Goal: Task Accomplishment & Management: Manage account settings

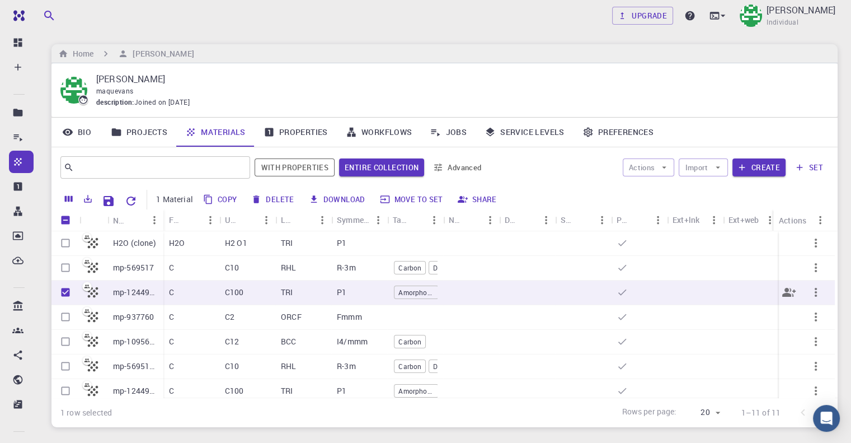
scroll to position [25, 0]
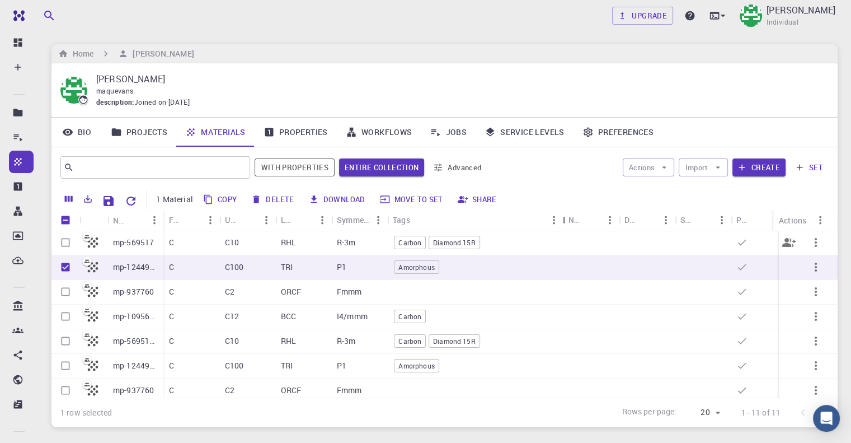
drag, startPoint x: 444, startPoint y: 217, endPoint x: 201, endPoint y: 331, distance: 268.3
click at [566, 234] on div "Name Formula Unit Cell Formula Lattice Symmetry Tags Non-periodic Default Share…" at bounding box center [444, 303] width 786 height 188
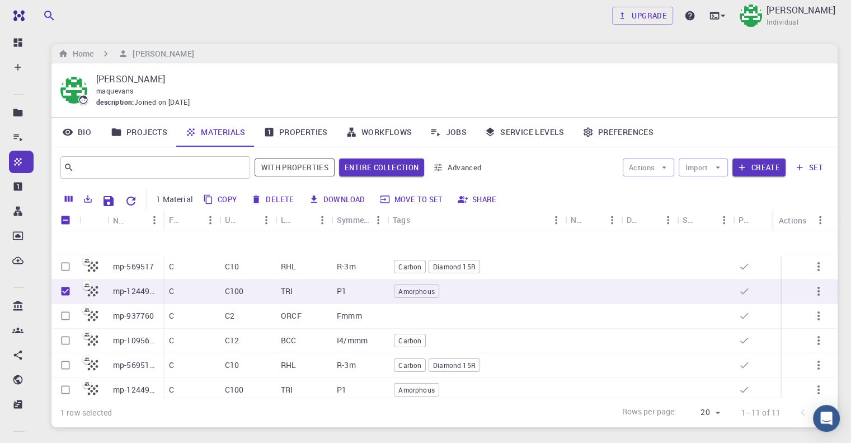
scroll to position [0, 0]
click at [67, 288] on input "Unselect row" at bounding box center [65, 291] width 21 height 21
checkbox input "false"
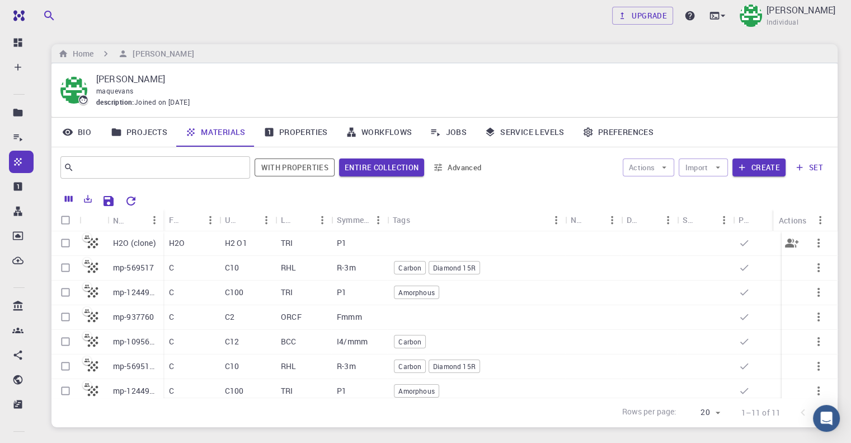
click at [813, 238] on icon "button" at bounding box center [818, 242] width 13 height 13
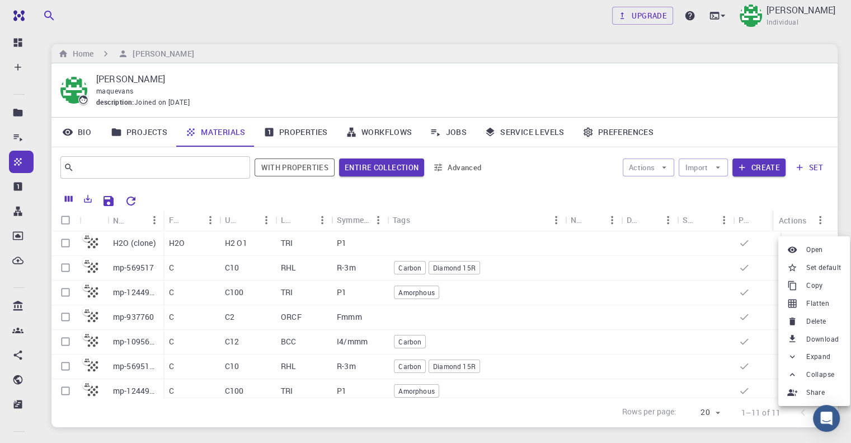
click at [717, 245] on div at bounding box center [425, 221] width 851 height 443
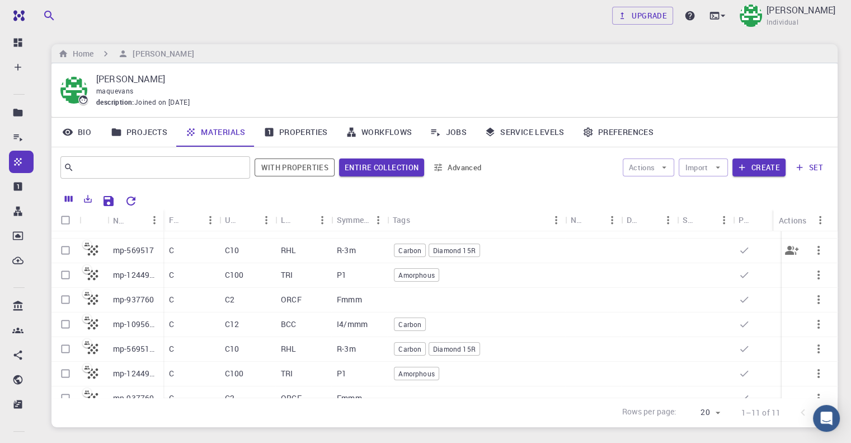
scroll to position [1, 0]
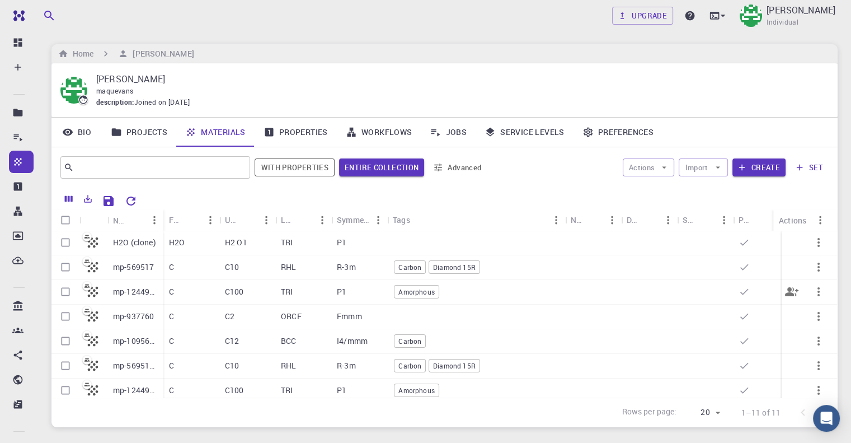
click at [817, 288] on icon "button" at bounding box center [818, 291] width 2 height 9
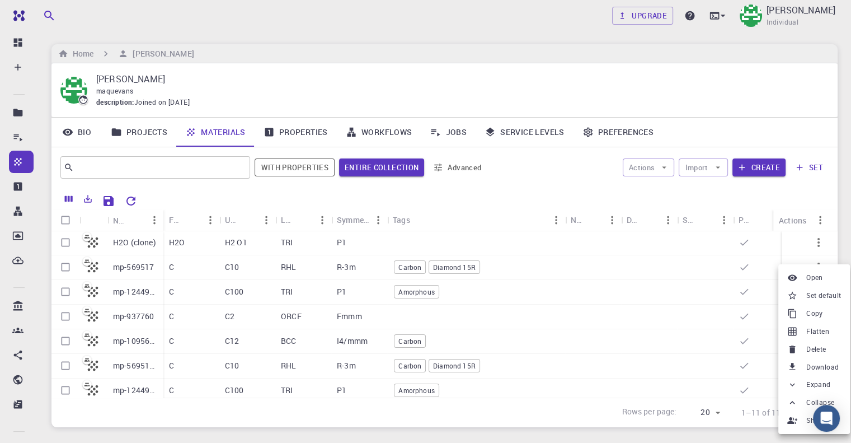
click at [818, 347] on span "Delete" at bounding box center [816, 348] width 20 height 11
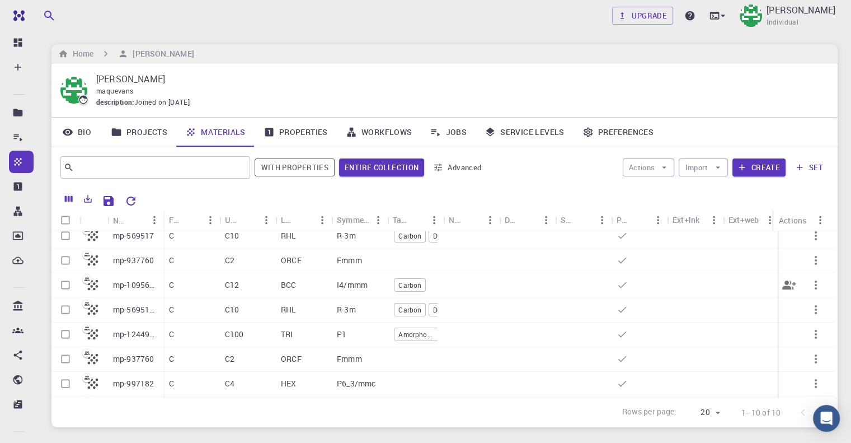
scroll to position [0, 0]
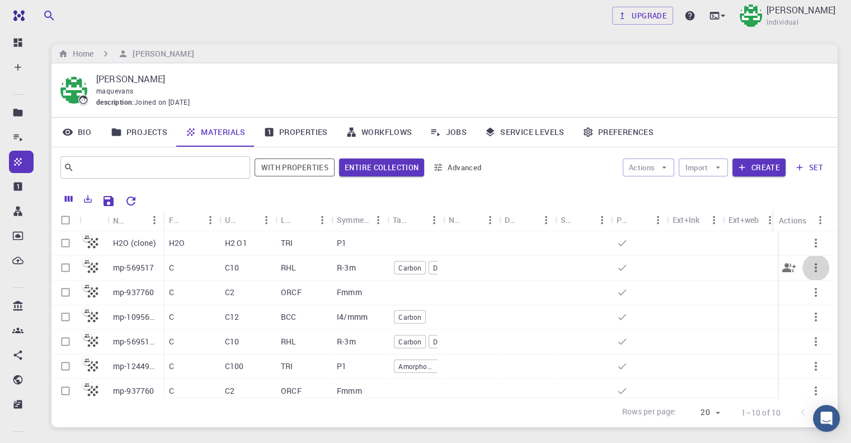
click at [815, 270] on icon "button" at bounding box center [816, 267] width 2 height 9
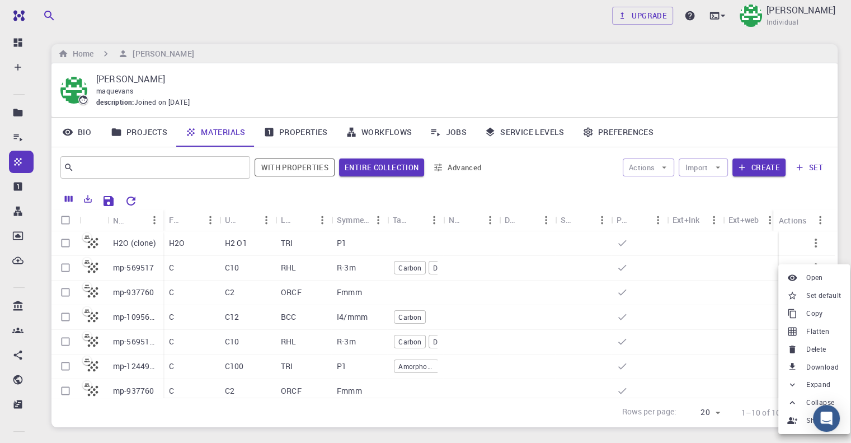
click at [821, 349] on span "Delete" at bounding box center [816, 348] width 20 height 11
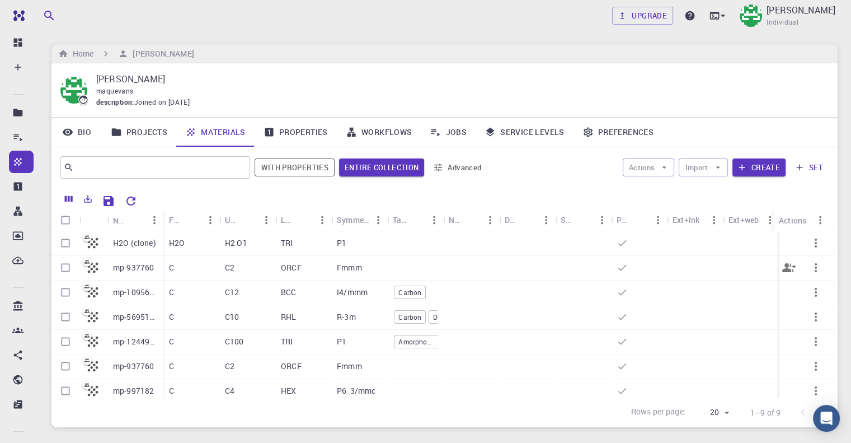
click at [812, 266] on icon "button" at bounding box center [815, 267] width 13 height 13
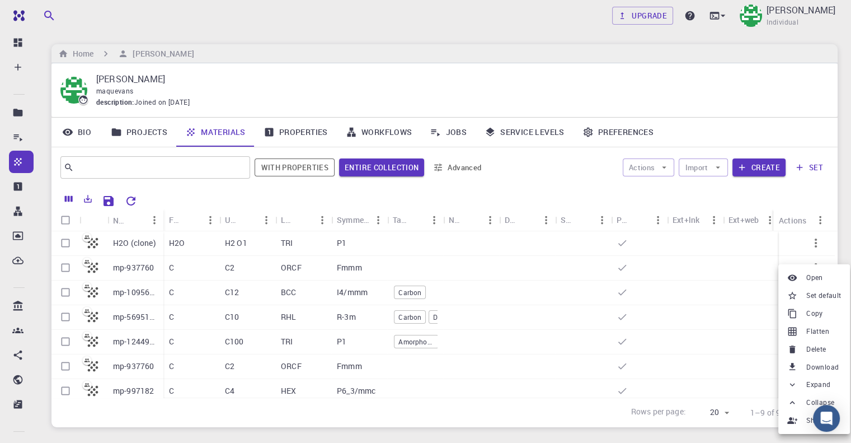
click at [818, 347] on span "Delete" at bounding box center [816, 348] width 20 height 11
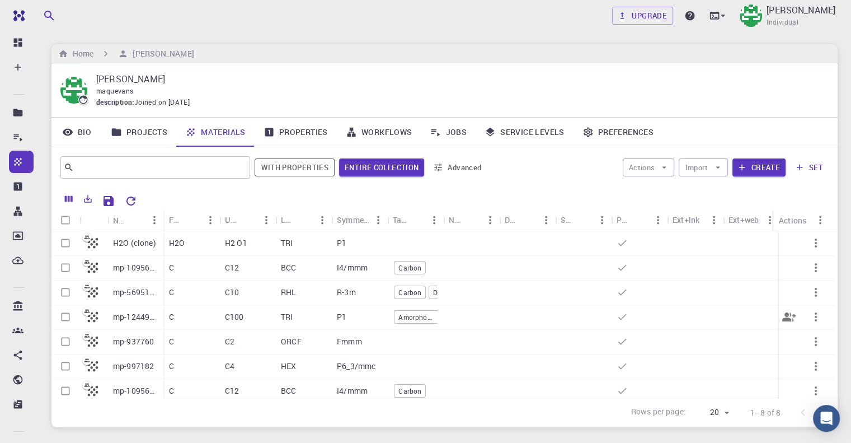
scroll to position [39, 0]
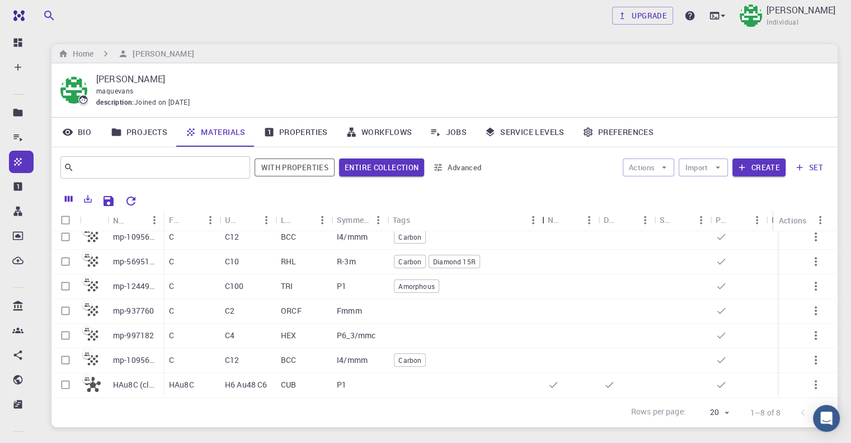
drag, startPoint x: 443, startPoint y: 220, endPoint x: 544, endPoint y: 229, distance: 101.1
click at [544, 229] on div "Tags" at bounding box center [543, 220] width 11 height 22
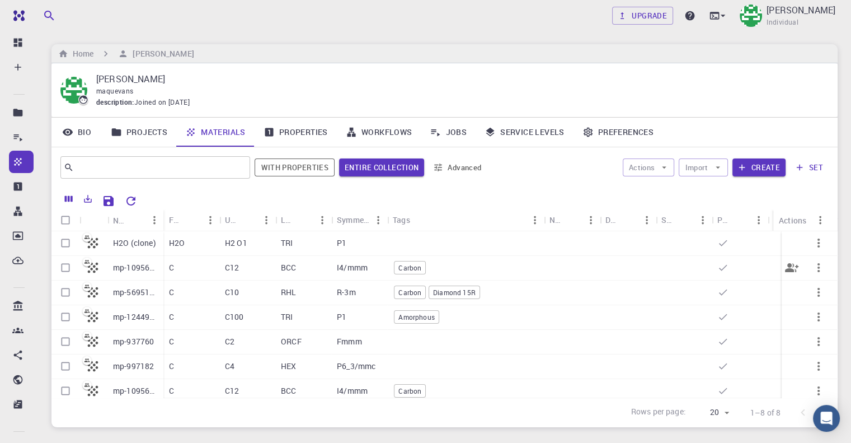
click at [813, 265] on icon "button" at bounding box center [818, 267] width 13 height 13
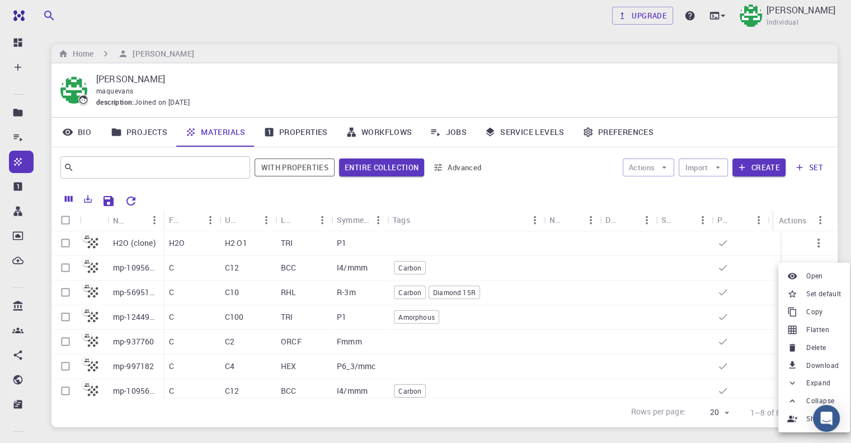
click at [797, 342] on icon at bounding box center [792, 347] width 10 height 10
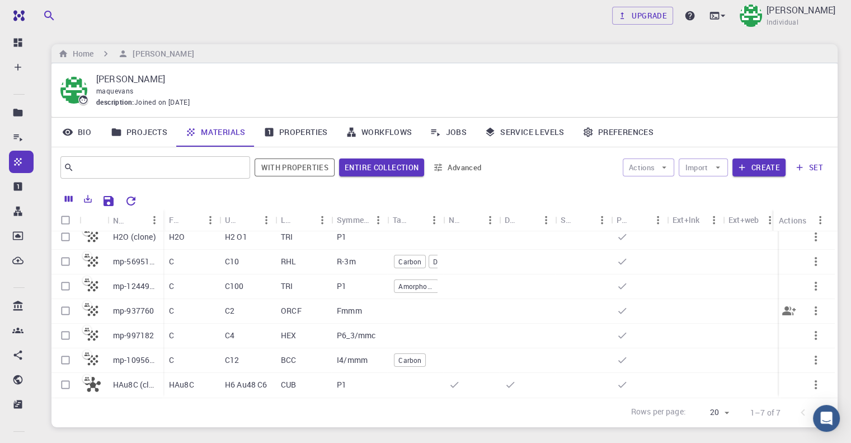
scroll to position [14, 0]
click at [707, 166] on button "Import" at bounding box center [703, 167] width 49 height 18
click at [708, 189] on div at bounding box center [699, 188] width 20 height 11
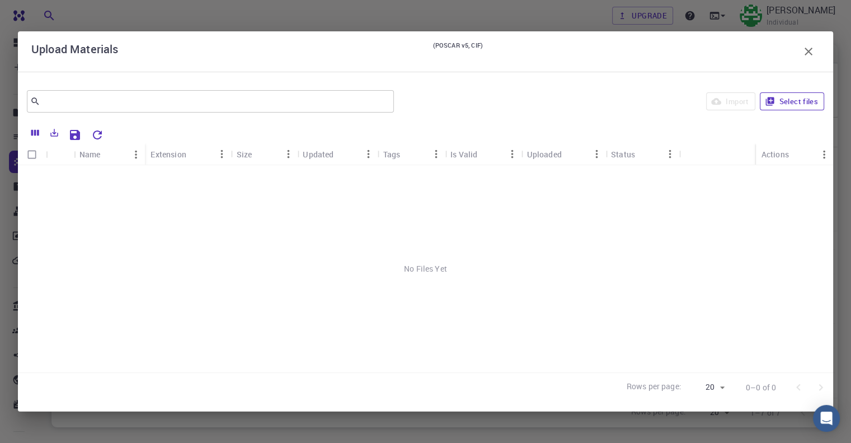
click at [799, 102] on button "Select files" at bounding box center [792, 101] width 64 height 18
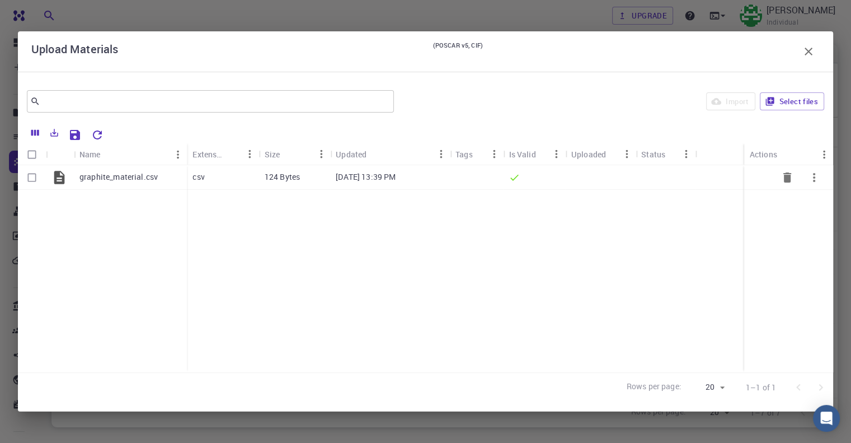
click at [806, 181] on button "button" at bounding box center [814, 177] width 27 height 27
click at [812, 211] on li "Expand" at bounding box center [817, 210] width 65 height 18
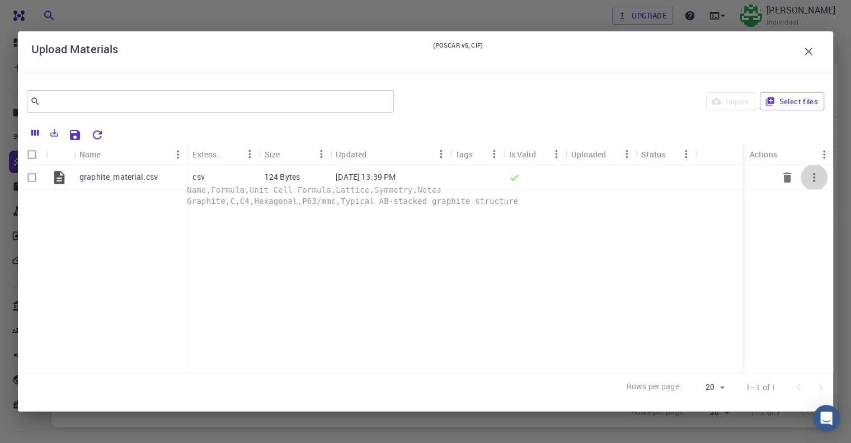
click at [815, 176] on icon "button" at bounding box center [813, 177] width 13 height 13
click at [29, 177] on div at bounding box center [425, 221] width 851 height 443
click at [32, 176] on input "Select row" at bounding box center [31, 177] width 21 height 21
checkbox input "true"
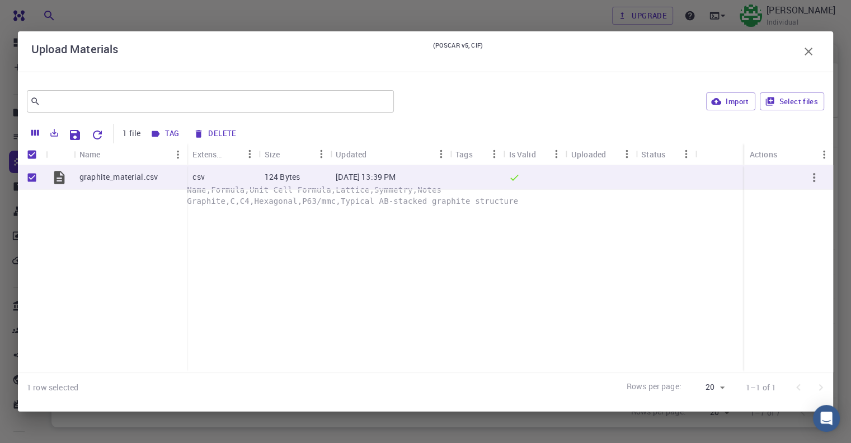
click at [167, 134] on button "Tag" at bounding box center [165, 134] width 36 height 18
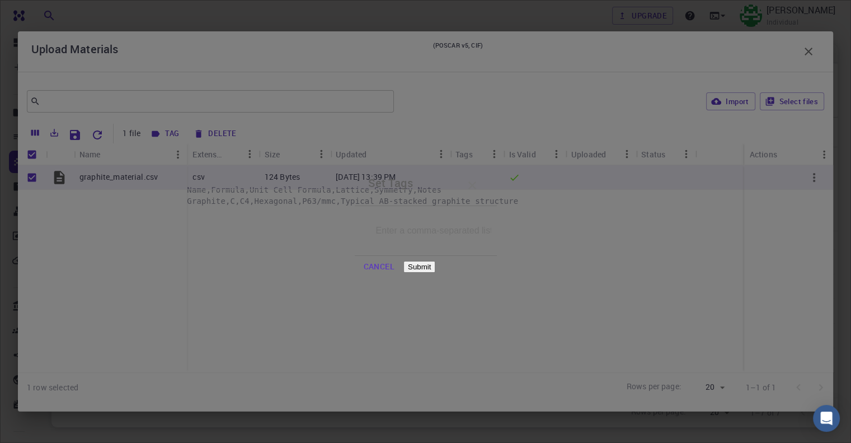
click at [368, 234] on input "text" at bounding box center [433, 230] width 131 height 31
type input "Graphite"
click at [435, 263] on button "Submit" at bounding box center [419, 267] width 32 height 12
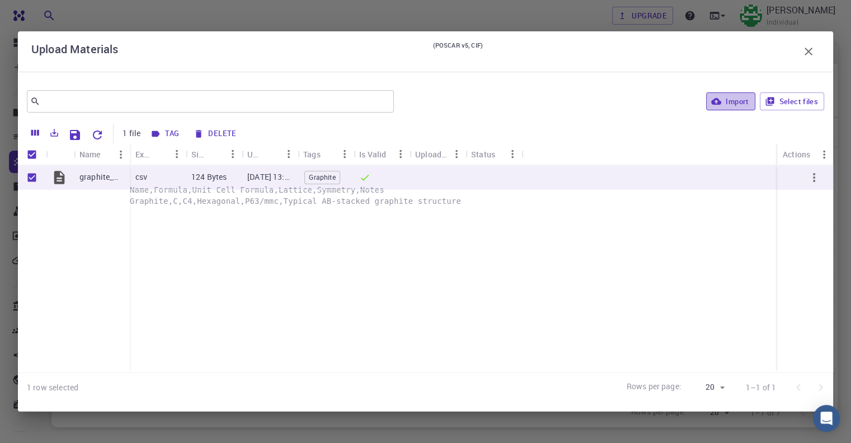
click at [730, 104] on button "Import" at bounding box center [730, 101] width 49 height 18
checkbox input "false"
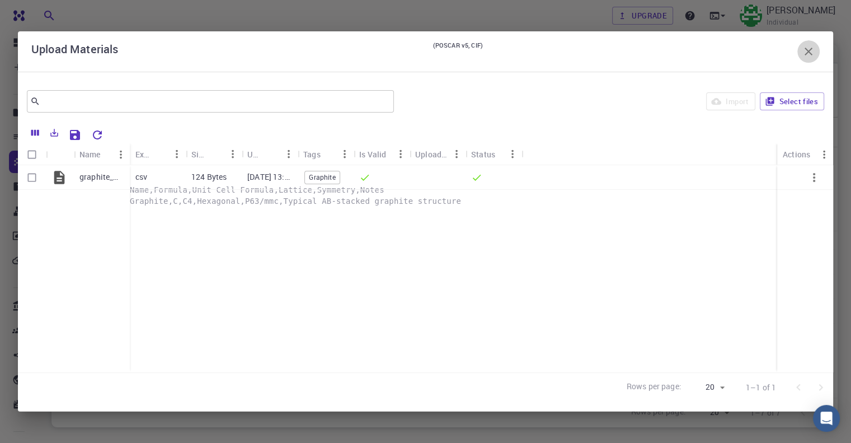
click at [804, 48] on icon "button" at bounding box center [808, 51] width 13 height 13
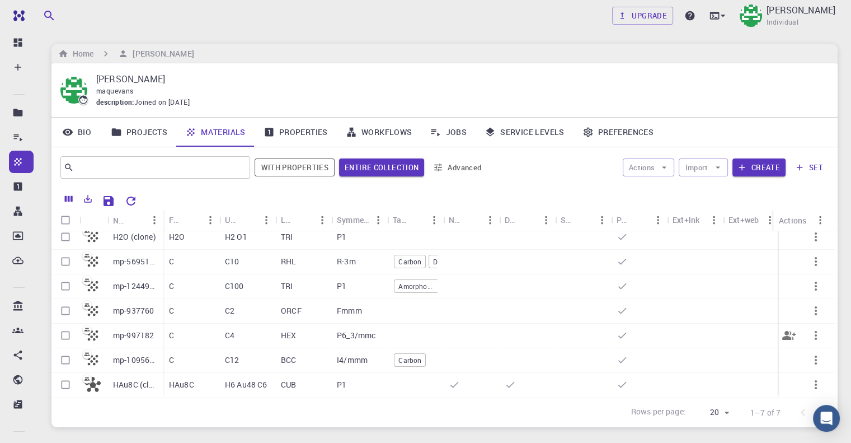
scroll to position [14, 0]
click at [648, 168] on button "Actions" at bounding box center [649, 167] width 52 height 18
click at [597, 178] on div "Actions Import Create set" at bounding box center [659, 167] width 337 height 27
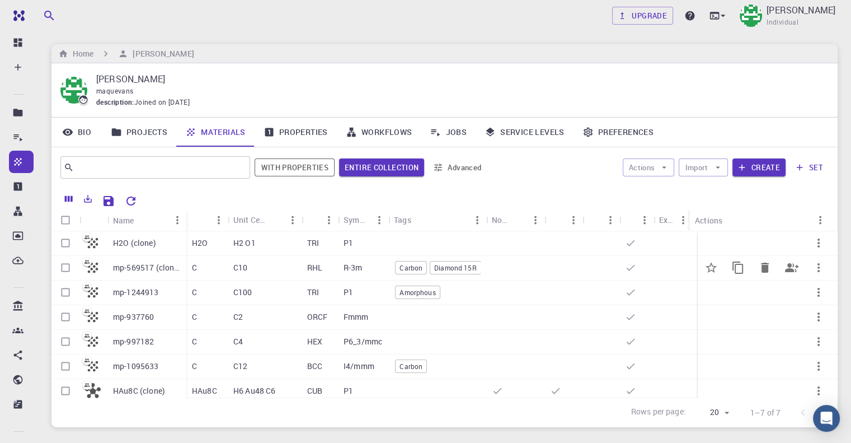
click at [812, 270] on icon "button" at bounding box center [818, 267] width 13 height 13
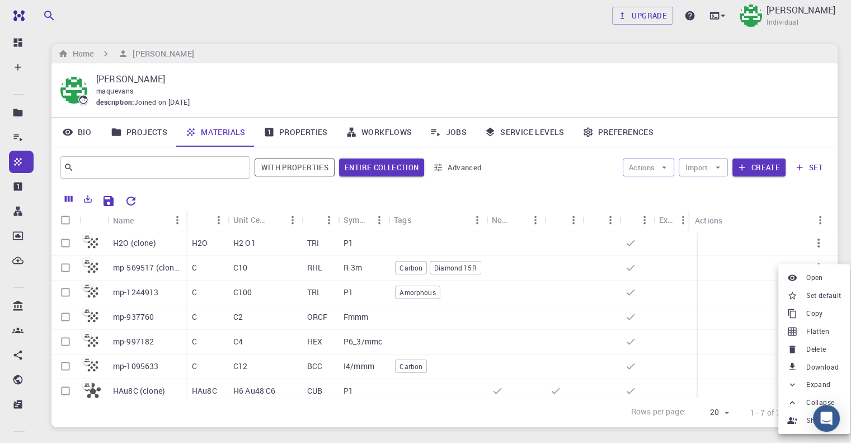
click at [813, 366] on span "Download" at bounding box center [822, 366] width 32 height 11
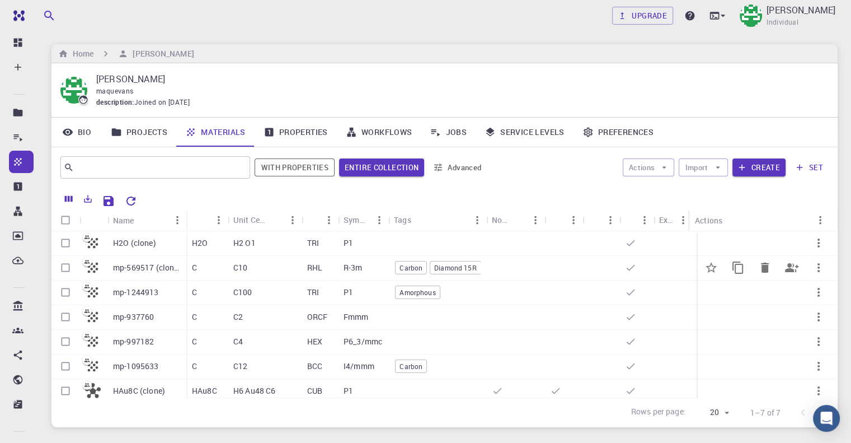
click at [812, 266] on icon "button" at bounding box center [818, 267] width 13 height 13
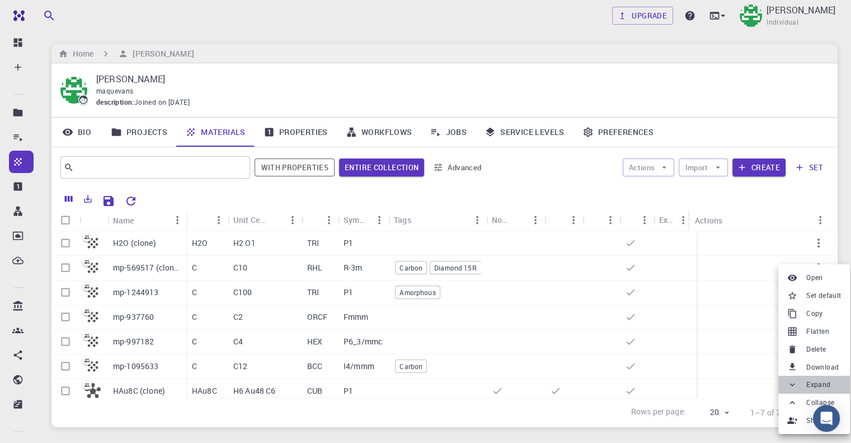
click at [806, 382] on span "Expand" at bounding box center [818, 384] width 24 height 11
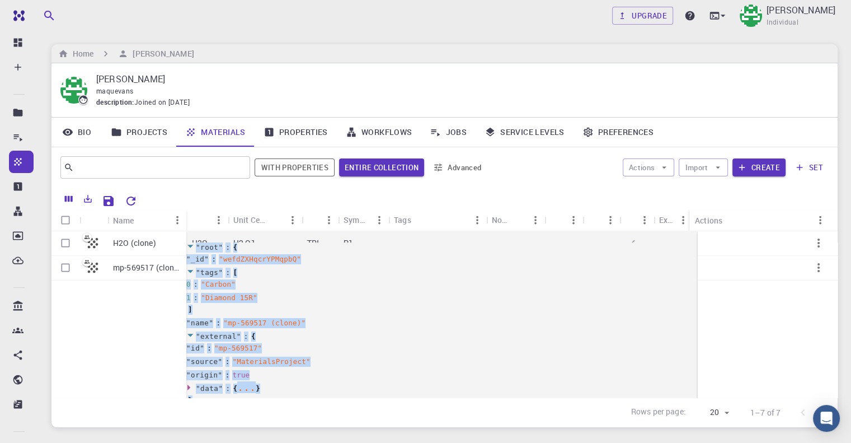
drag, startPoint x: 74, startPoint y: 308, endPoint x: 62, endPoint y: 290, distance: 21.4
copy div "" root " : { " _id " : " wefdZXHqcrYPMqpbQ " " tags " : [ 0 : " Carbon " 1 : " …"
click at [479, 316] on div "" tags " : [ 0 : " Carbon " 1 : " Diamond 15R " ]" at bounding box center [464, 291] width 797 height 50
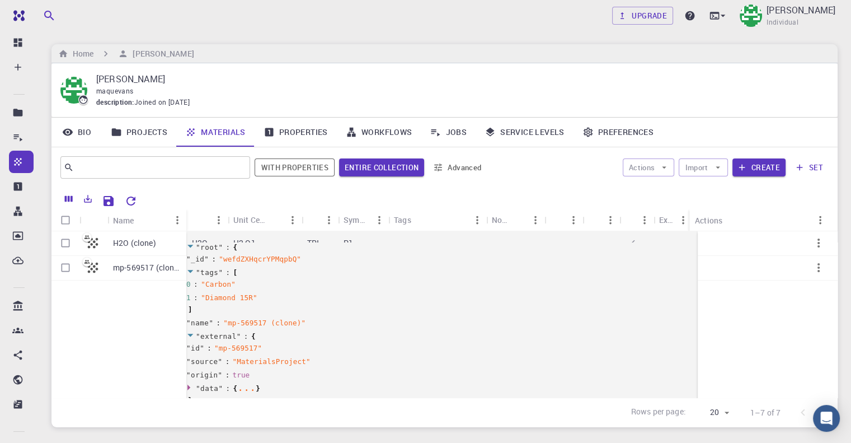
click at [488, 191] on div at bounding box center [485, 200] width 687 height 20
click at [718, 167] on icon "button" at bounding box center [718, 167] width 4 height 2
click at [731, 189] on span "Upload File" at bounding box center [754, 195] width 46 height 12
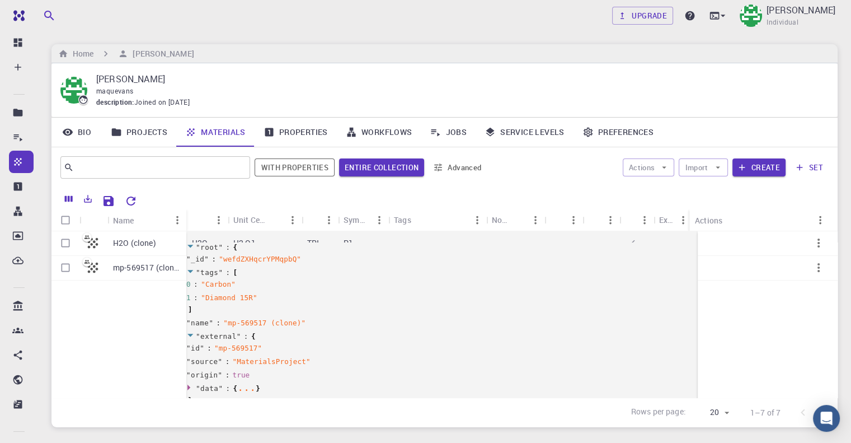
click at [807, 47] on div "Home Mary Quenie Velasco" at bounding box center [444, 53] width 786 height 19
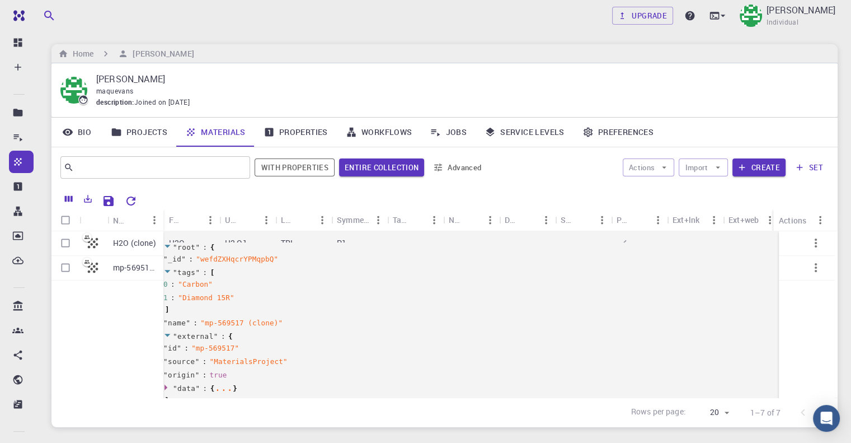
click at [282, 64] on div "Mary Quenie Velasco maquevans description : Joined on Jul 28, 2025" at bounding box center [444, 90] width 786 height 54
click at [809, 270] on icon "button" at bounding box center [815, 267] width 13 height 13
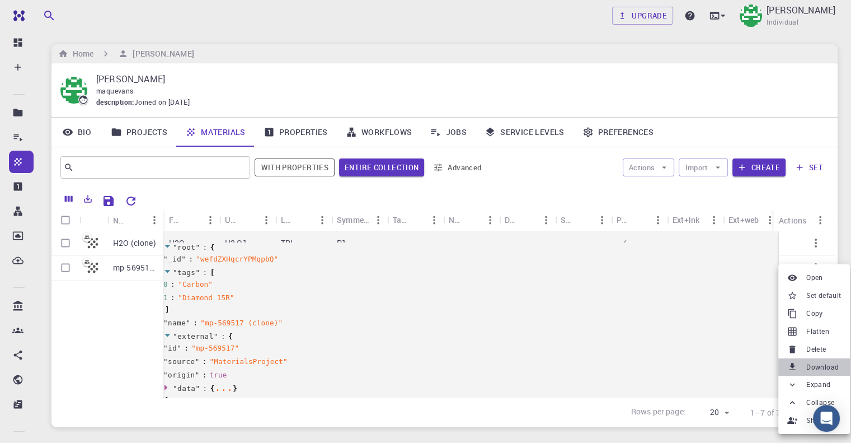
click at [815, 365] on span "Download" at bounding box center [822, 366] width 32 height 11
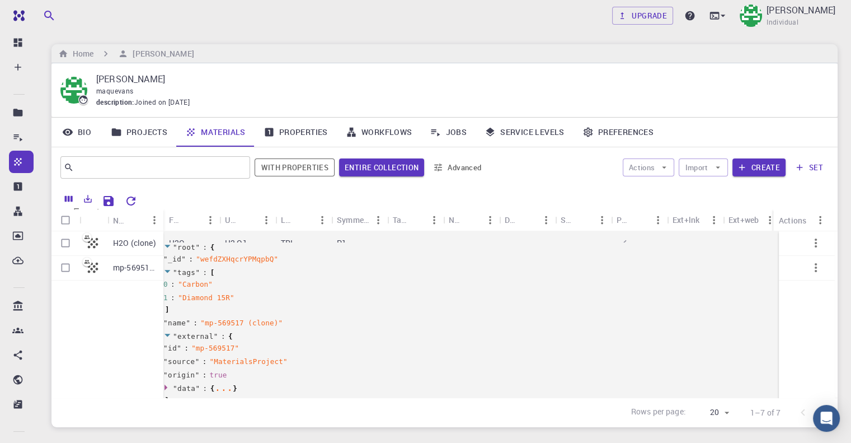
click at [91, 199] on icon "Export" at bounding box center [88, 199] width 8 height 8
click at [64, 272] on input "Select row" at bounding box center [65, 267] width 21 height 21
checkbox input "true"
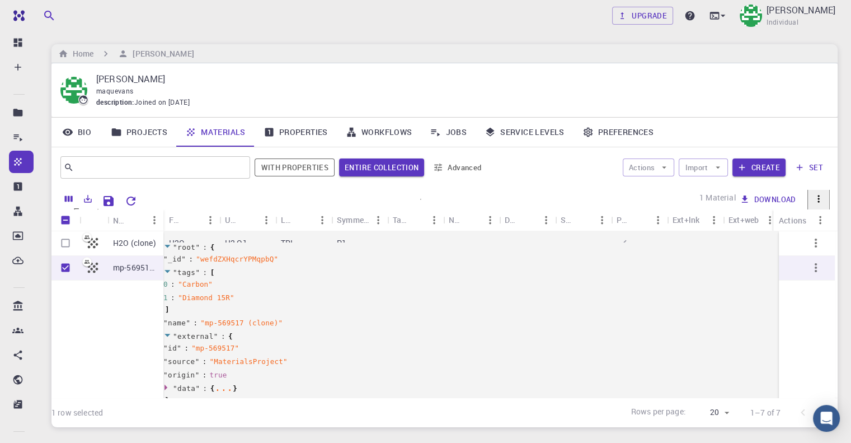
click at [90, 200] on icon "Export" at bounding box center [88, 199] width 10 height 10
click at [828, 205] on div "1 Material Copy Delete Download Move to set Share" at bounding box center [485, 200] width 687 height 20
click at [815, 265] on icon "button" at bounding box center [815, 267] width 13 height 13
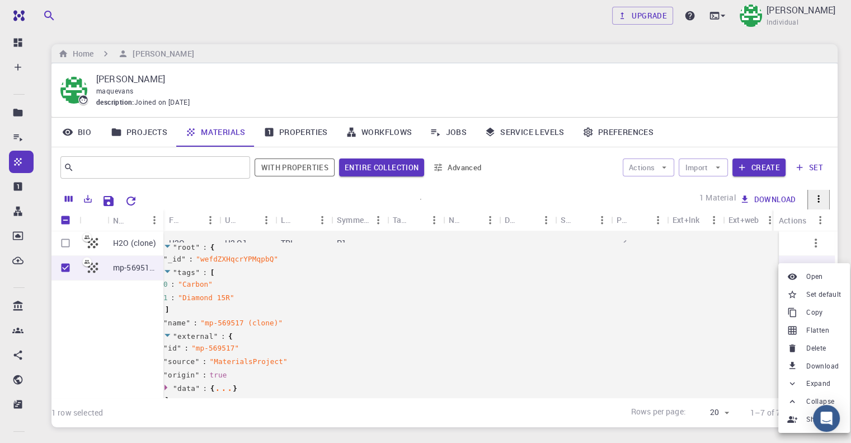
click at [801, 398] on div at bounding box center [794, 401] width 15 height 10
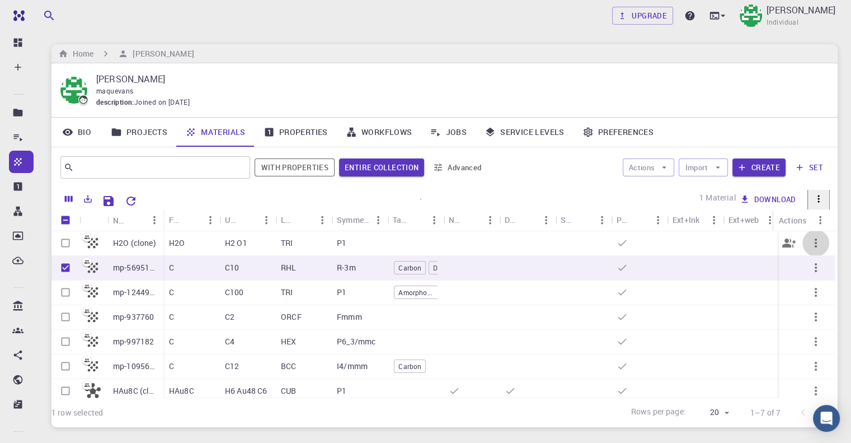
click at [812, 244] on icon "button" at bounding box center [815, 242] width 13 height 13
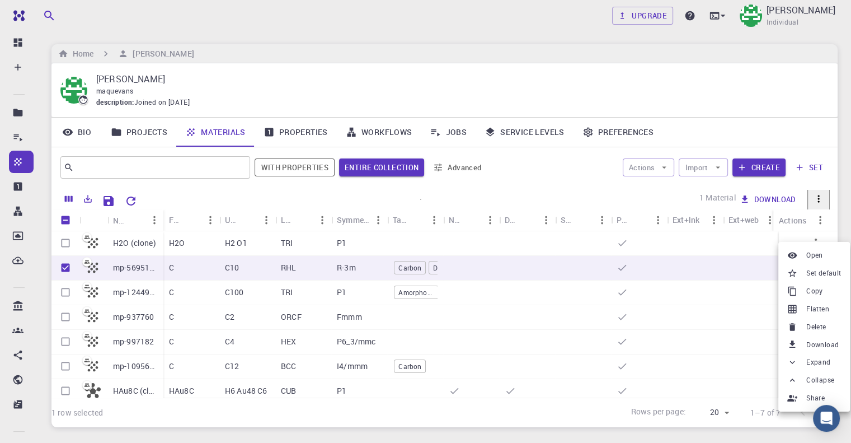
click at [813, 346] on span "Download" at bounding box center [822, 344] width 32 height 11
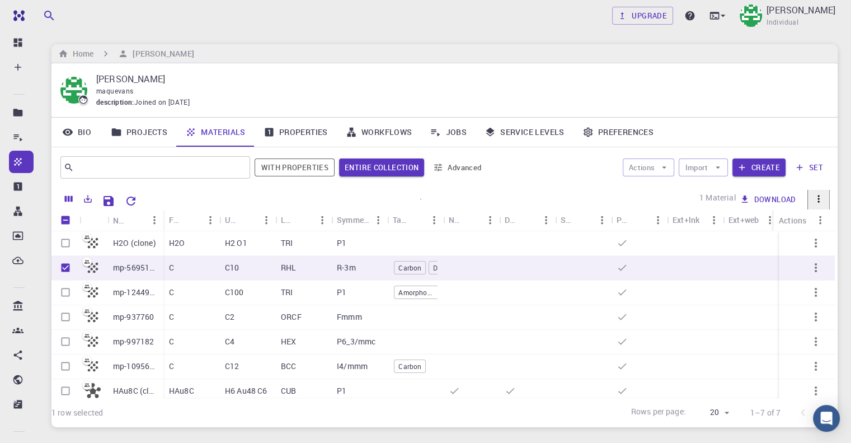
click at [765, 206] on div "Copy Delete Download Move to set Share" at bounding box center [771, 199] width 71 height 90
click at [809, 347] on icon "button" at bounding box center [815, 341] width 13 height 13
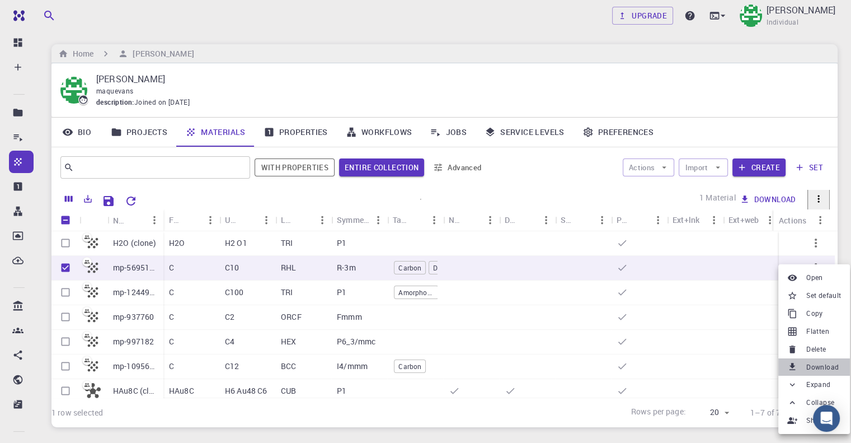
click at [820, 364] on span "Download" at bounding box center [822, 366] width 32 height 11
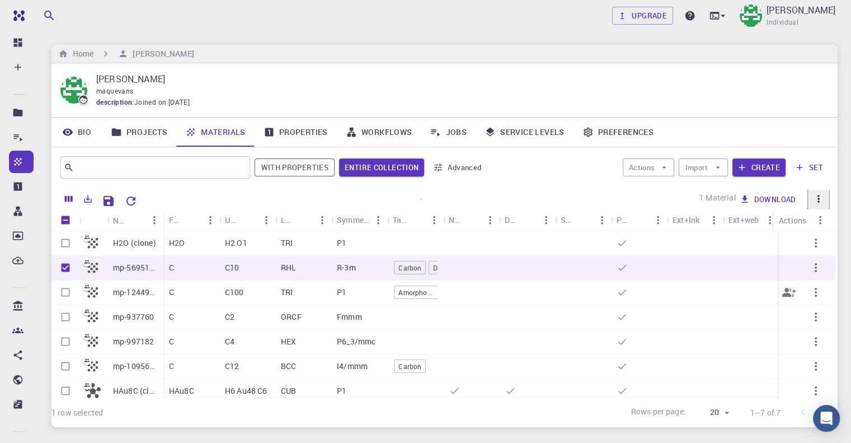
click at [62, 293] on input "Select row" at bounding box center [65, 291] width 21 height 21
checkbox input "true"
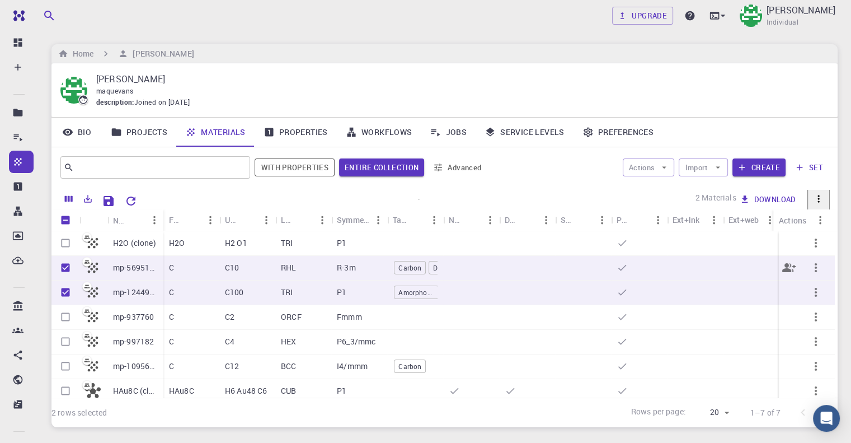
click at [64, 266] on input "Unselect row" at bounding box center [65, 267] width 21 height 21
checkbox input "false"
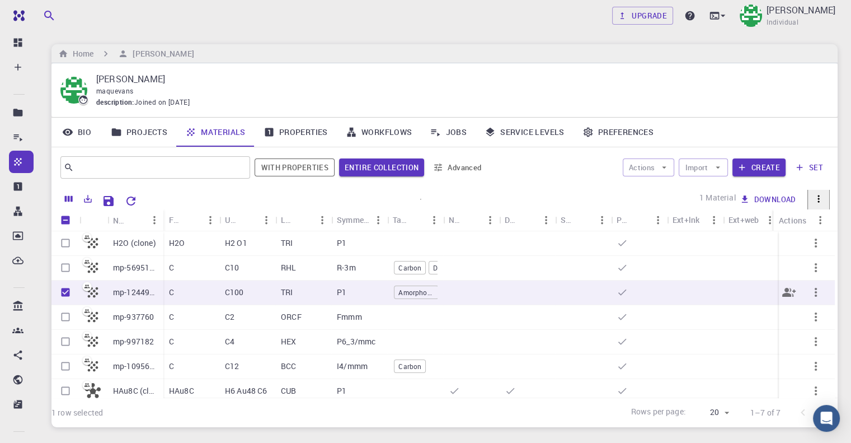
click at [814, 294] on icon "button" at bounding box center [815, 291] width 13 height 13
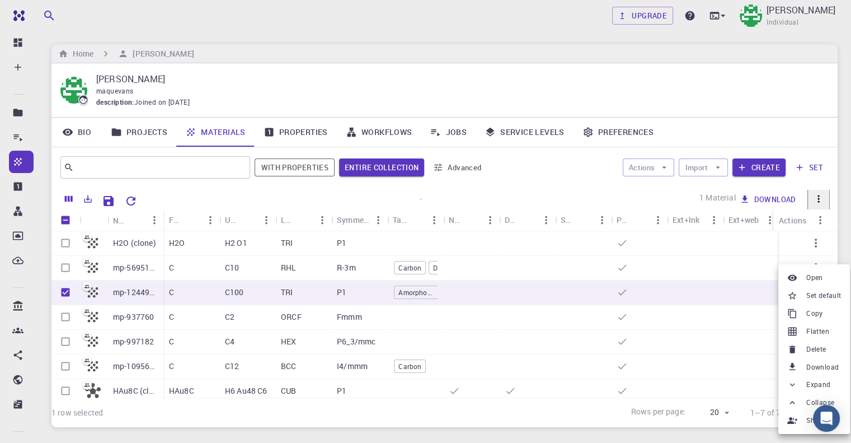
click at [811, 316] on span "Copy" at bounding box center [814, 313] width 17 height 11
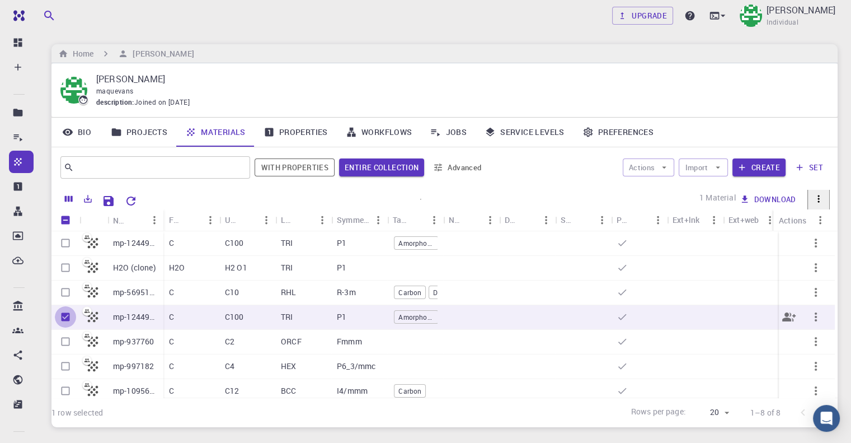
click at [65, 315] on input "Unselect row" at bounding box center [65, 316] width 21 height 21
checkbox input "false"
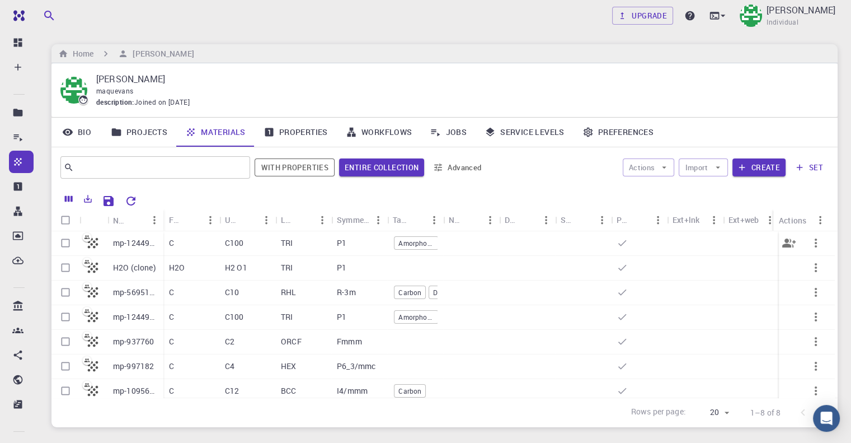
click at [58, 243] on input "Select row" at bounding box center [65, 242] width 21 height 21
checkbox input "true"
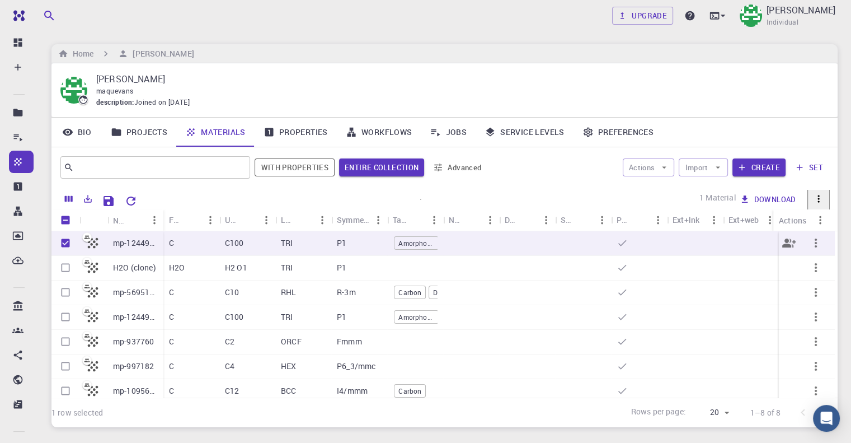
click at [817, 246] on button "button" at bounding box center [815, 242] width 27 height 27
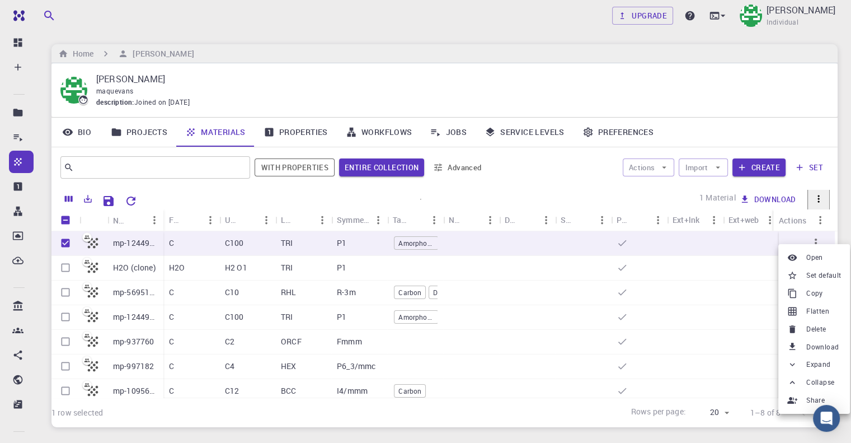
click at [813, 350] on span "Download" at bounding box center [822, 346] width 32 height 11
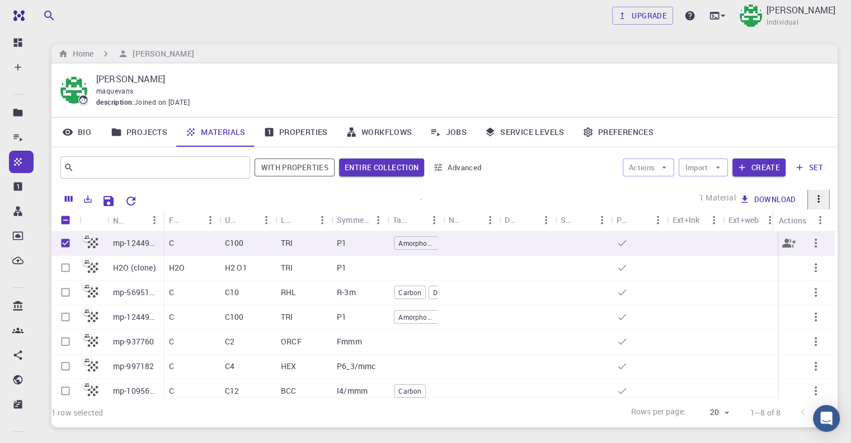
click at [814, 241] on icon "button" at bounding box center [815, 242] width 13 height 13
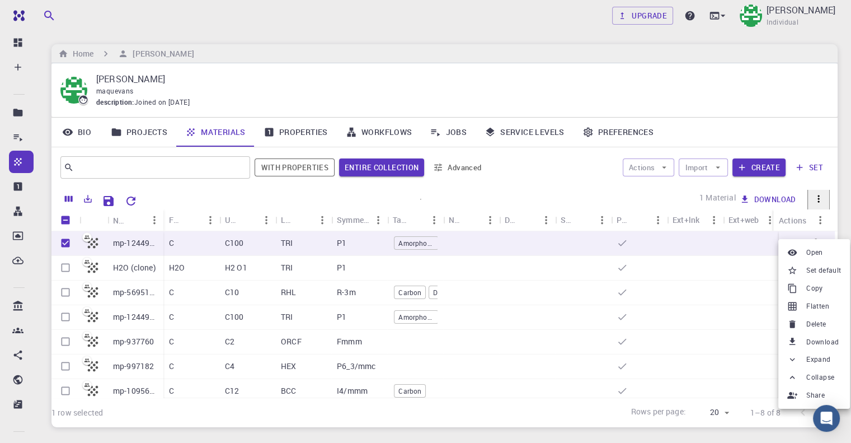
click at [811, 343] on span "Download" at bounding box center [822, 341] width 32 height 11
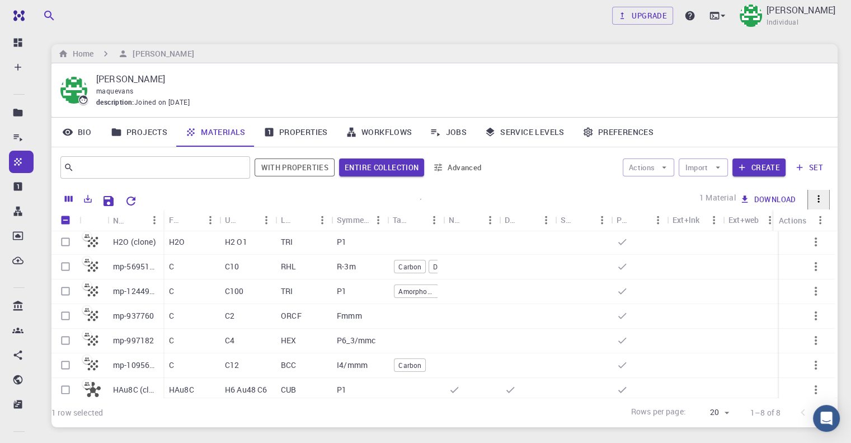
scroll to position [39, 0]
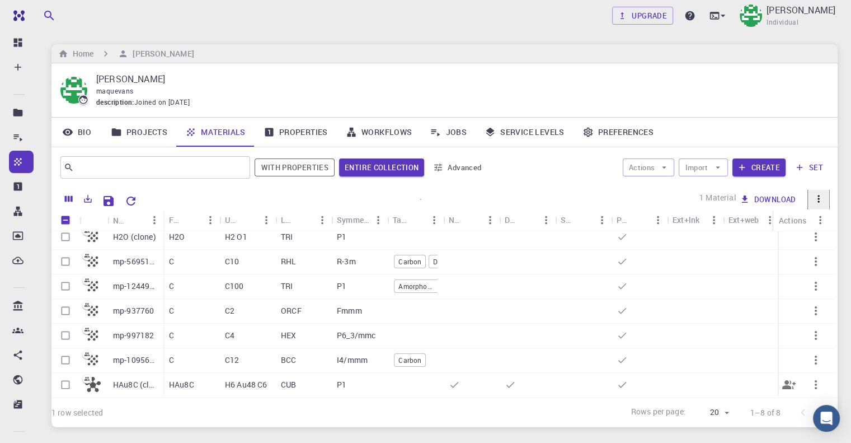
click at [802, 377] on button "button" at bounding box center [815, 384] width 27 height 27
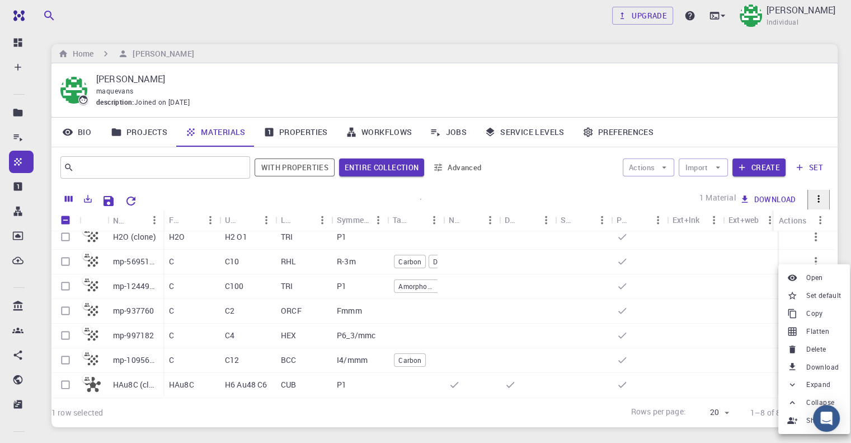
click at [821, 366] on span "Download" at bounding box center [822, 366] width 32 height 11
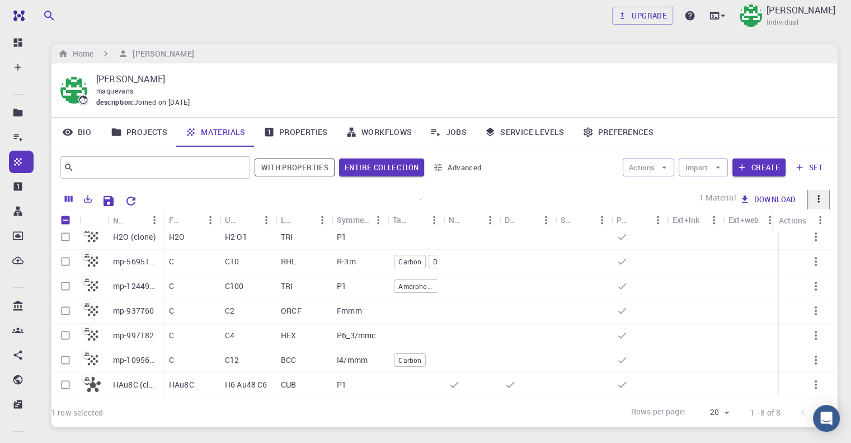
click at [736, 197] on button "Download" at bounding box center [768, 199] width 64 height 18
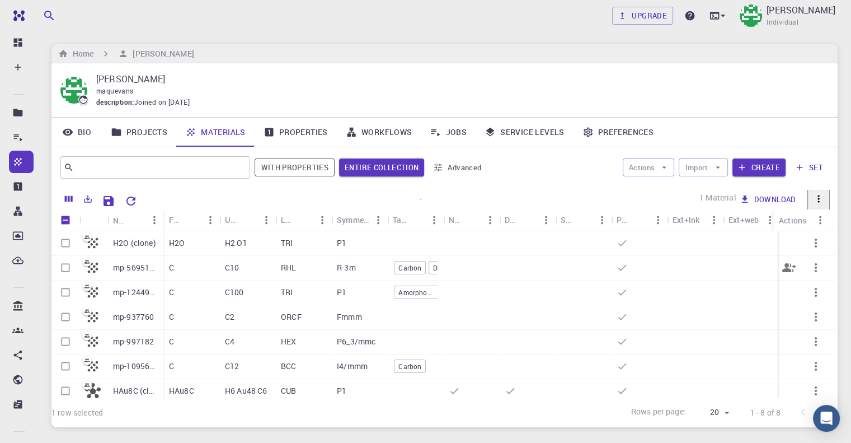
scroll to position [0, 0]
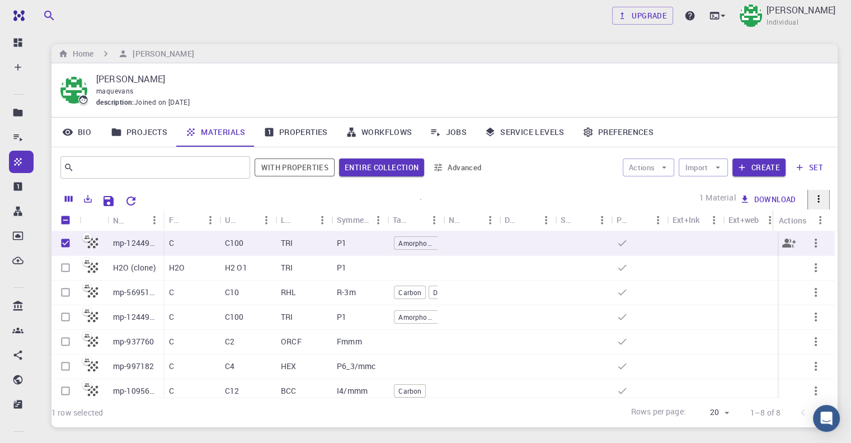
click at [91, 243] on icon at bounding box center [93, 243] width 11 height 11
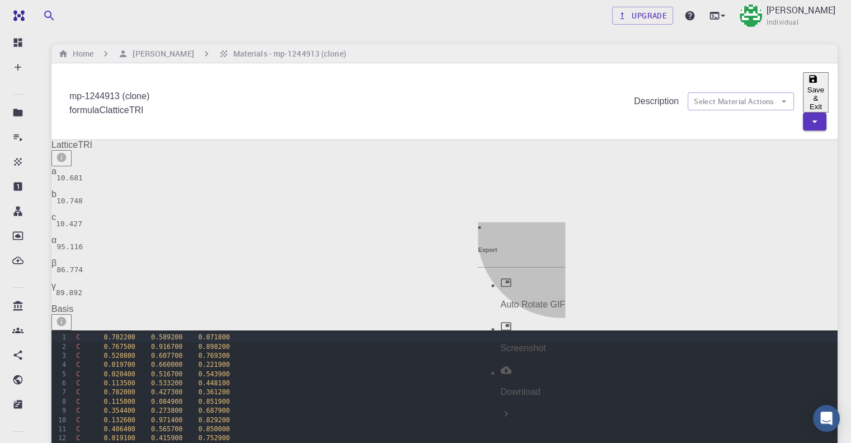
click at [511, 408] on icon at bounding box center [505, 413] width 11 height 11
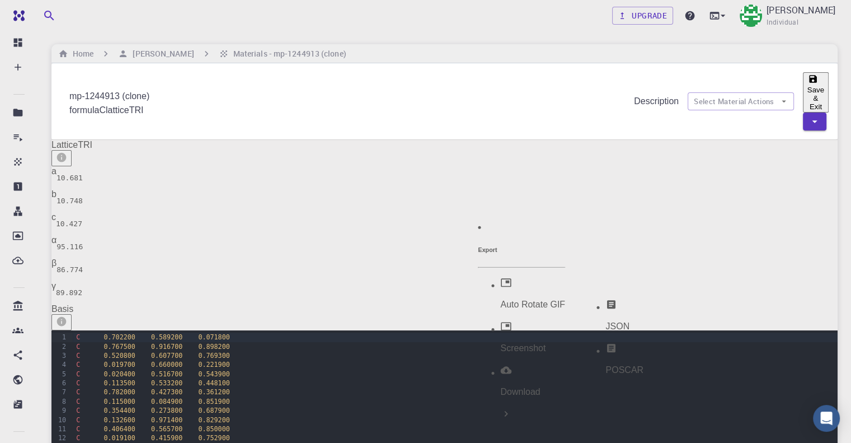
click at [629, 365] on p "POSCAR" at bounding box center [624, 370] width 38 height 10
click at [617, 27] on div "Upgrade Mary Quenie Velasco Individual" at bounding box center [724, 15] width 225 height 29
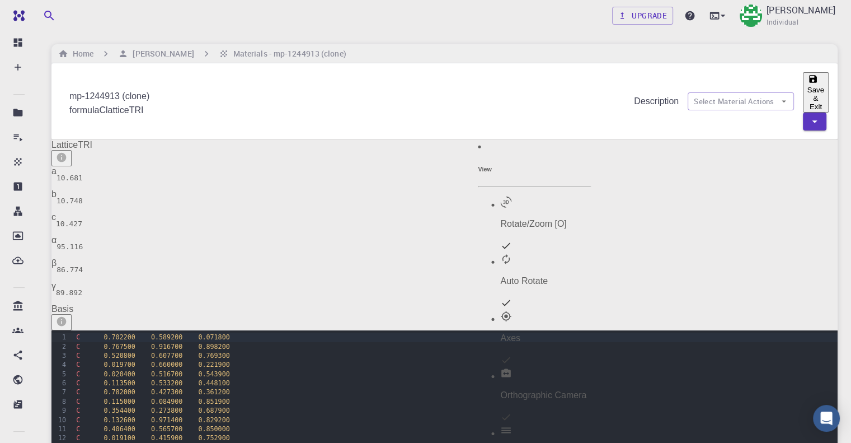
click at [542, 425] on div "Bonds [B]" at bounding box center [545, 441] width 91 height 32
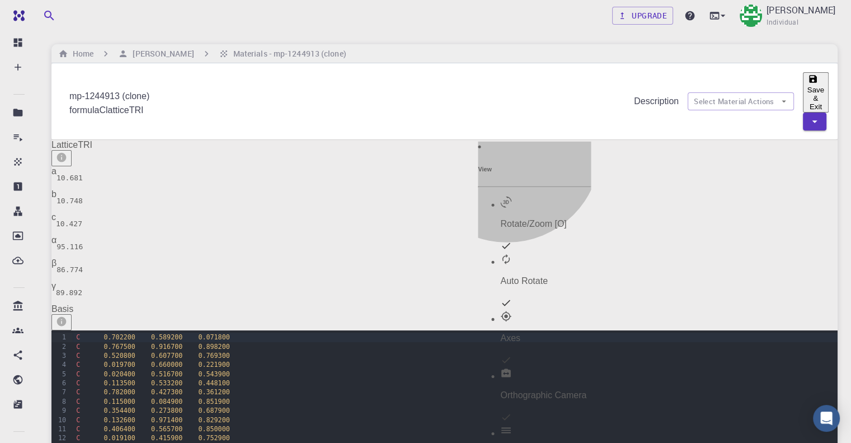
click at [511, 219] on p "Rotate/Zoom [O]" at bounding box center [545, 224] width 91 height 10
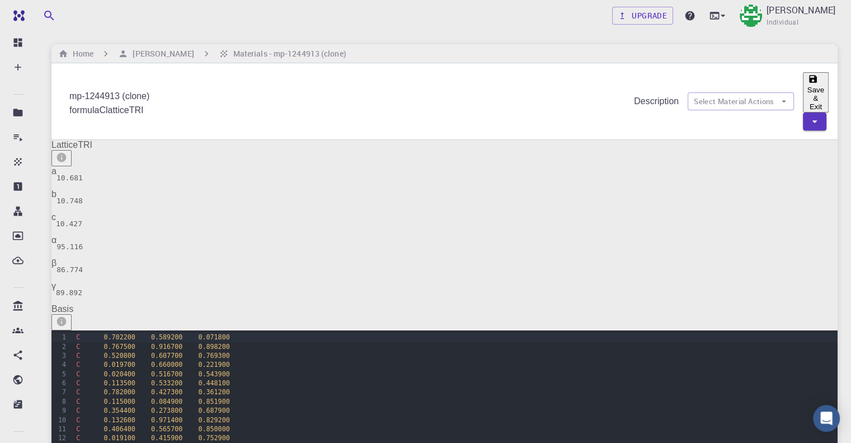
click at [803, 92] on button "Save & Exit" at bounding box center [816, 92] width 26 height 40
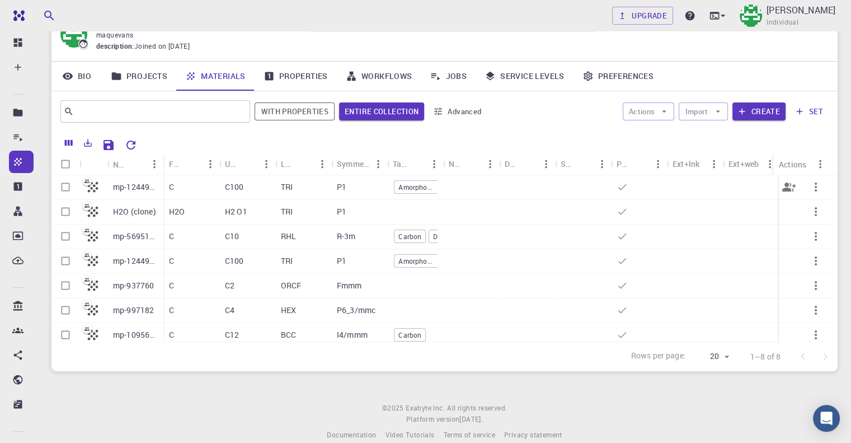
click at [70, 188] on input "Select row" at bounding box center [65, 186] width 21 height 21
checkbox input "true"
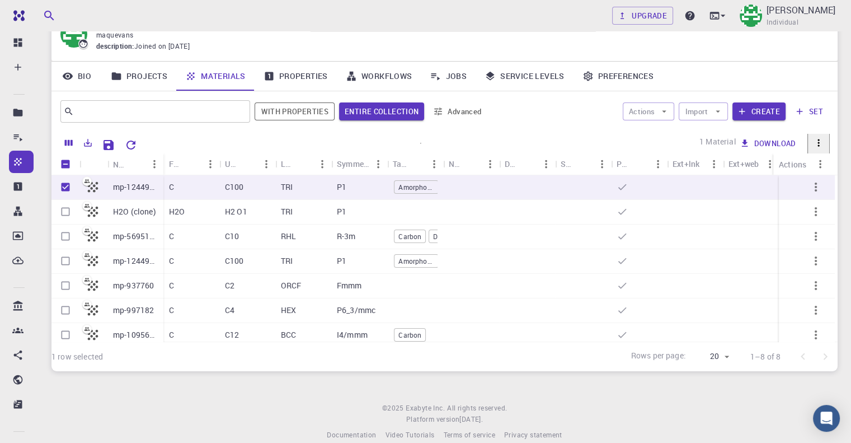
click at [736, 134] on button "Delete" at bounding box center [761, 125] width 50 height 18
checkbox input "false"
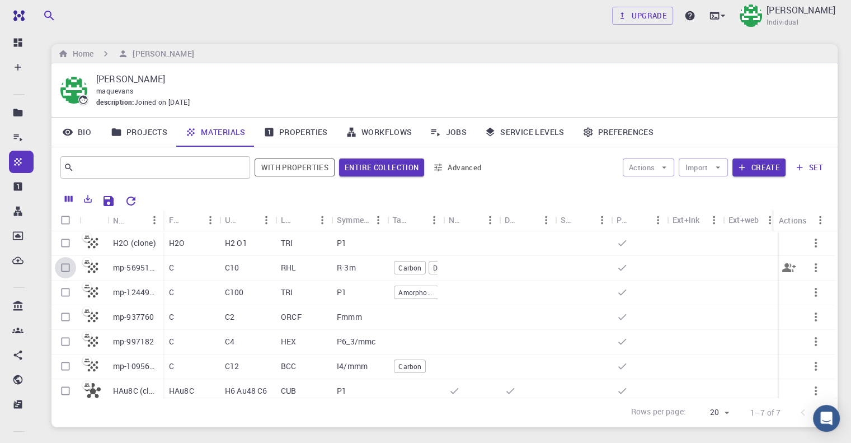
click at [65, 269] on input "Select row" at bounding box center [65, 267] width 21 height 21
checkbox input "true"
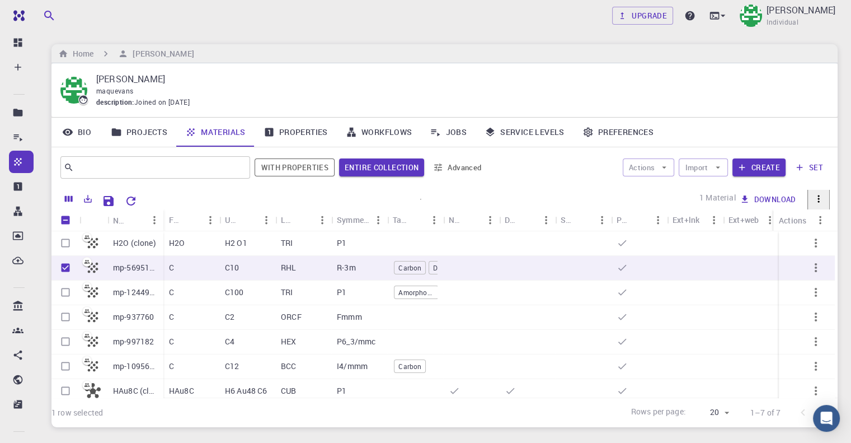
click at [736, 200] on button "Download" at bounding box center [768, 199] width 64 height 18
click at [736, 208] on button "Move to set" at bounding box center [771, 217] width 71 height 18
click at [835, 285] on icon "Close" at bounding box center [840, 290] width 11 height 11
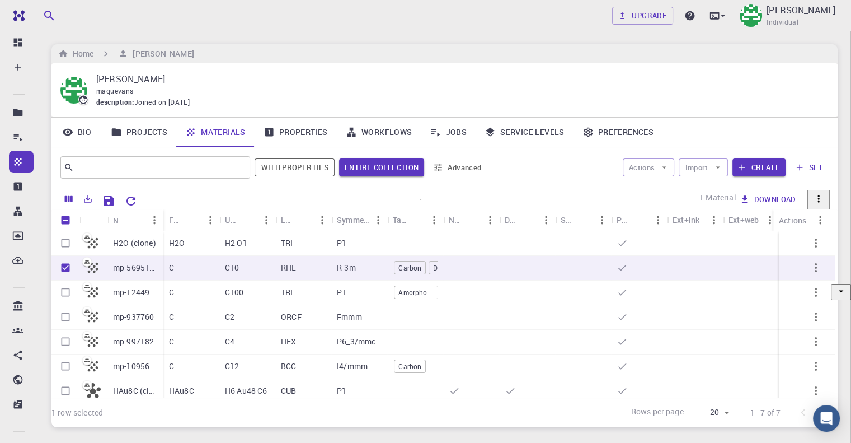
click at [835, 285] on icon "Open" at bounding box center [840, 290] width 11 height 11
click at [835, 285] on icon "Close" at bounding box center [840, 290] width 11 height 11
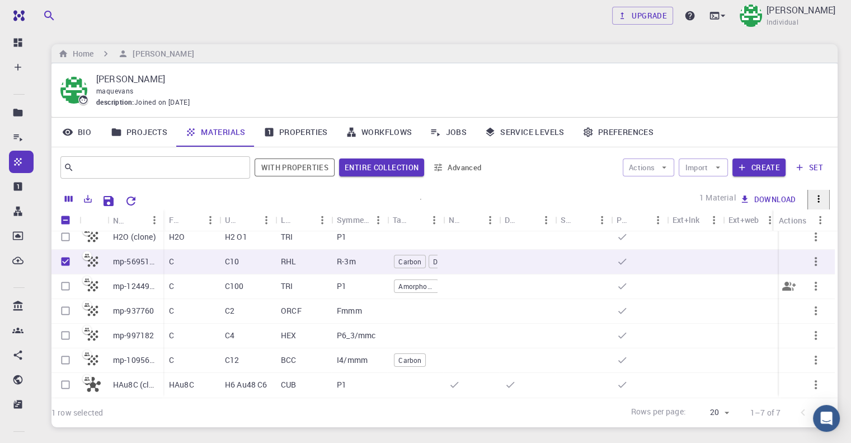
scroll to position [14, 0]
click at [65, 375] on input "Select row" at bounding box center [65, 384] width 21 height 21
checkbox input "true"
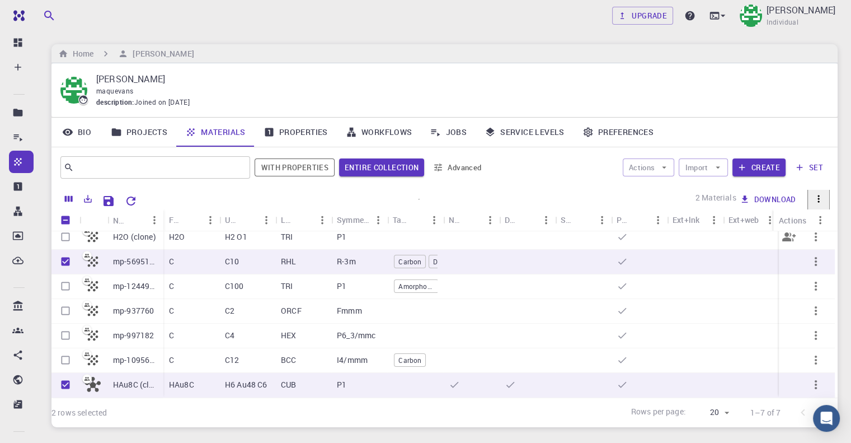
scroll to position [0, 0]
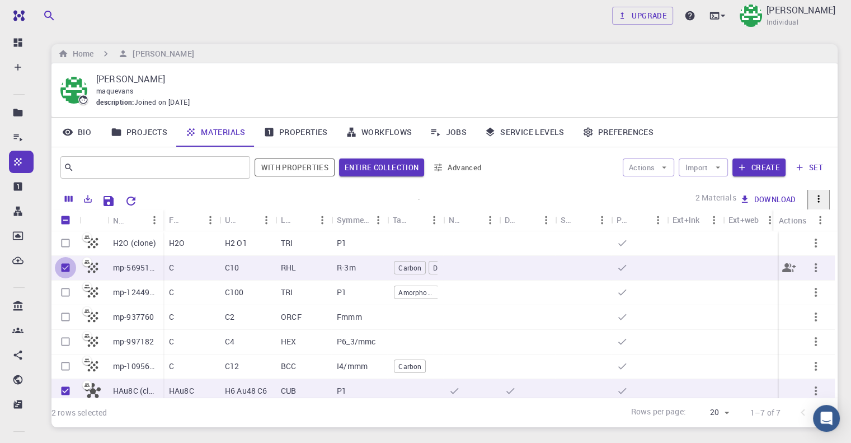
click at [65, 267] on input "Unselect row" at bounding box center [65, 267] width 21 height 21
checkbox input "false"
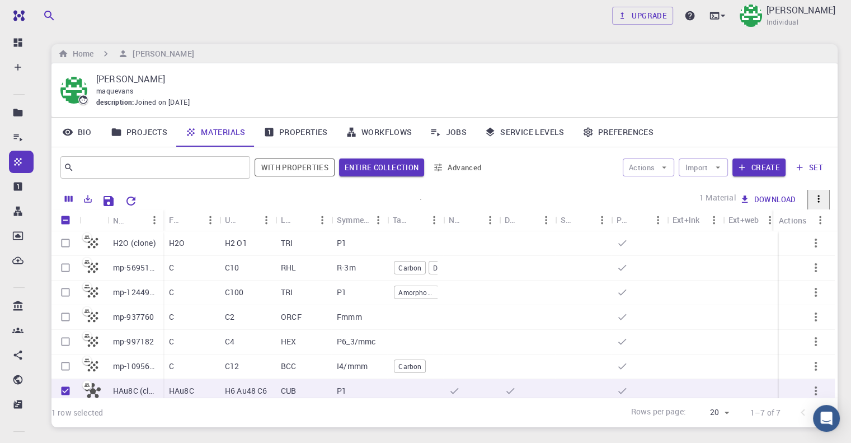
click at [736, 190] on button "Delete" at bounding box center [761, 181] width 50 height 18
checkbox input "false"
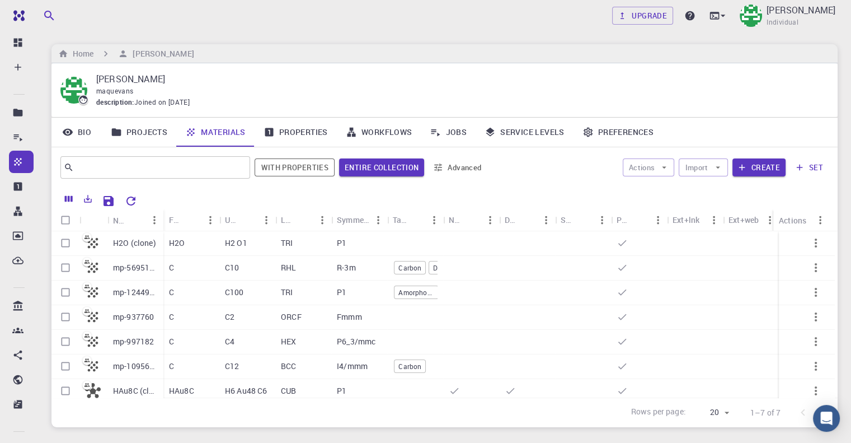
click at [304, 131] on link "Properties" at bounding box center [296, 131] width 82 height 29
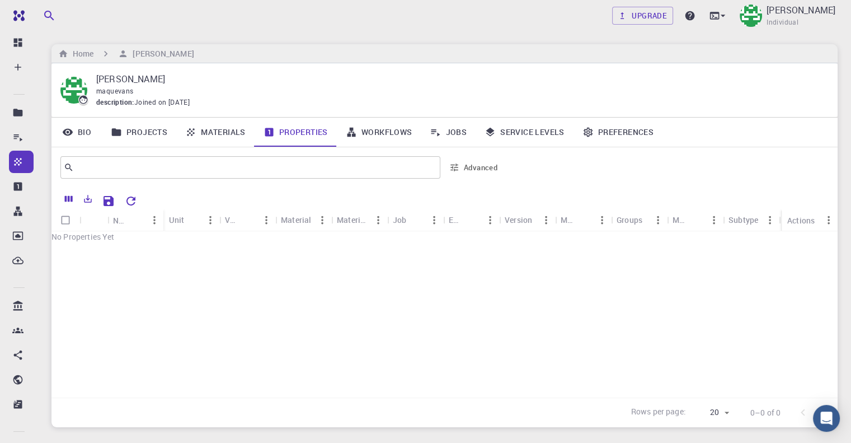
click at [233, 131] on link "Materials" at bounding box center [215, 131] width 78 height 29
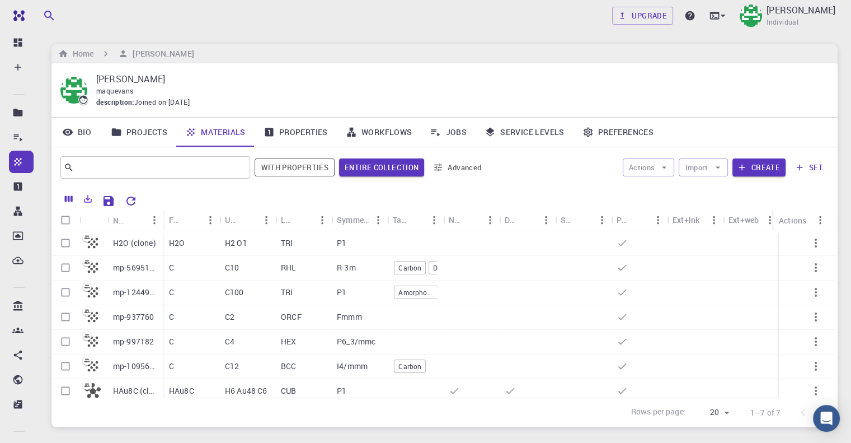
click at [66, 223] on input "Select all rows" at bounding box center [65, 219] width 21 height 21
checkbox input "true"
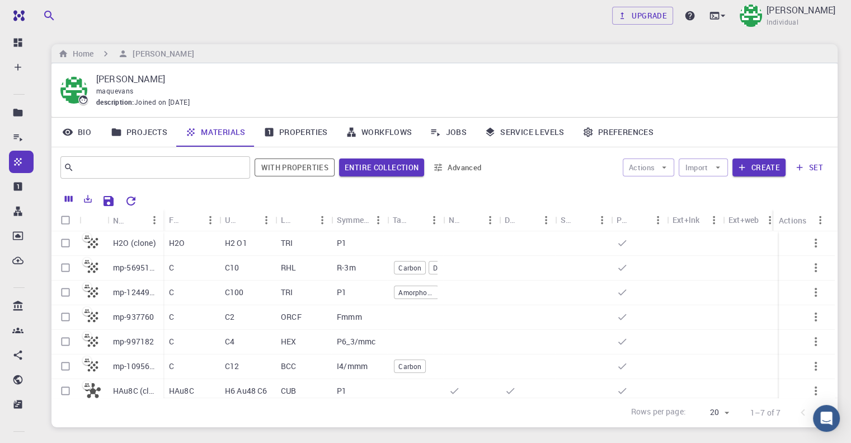
checkbox input "true"
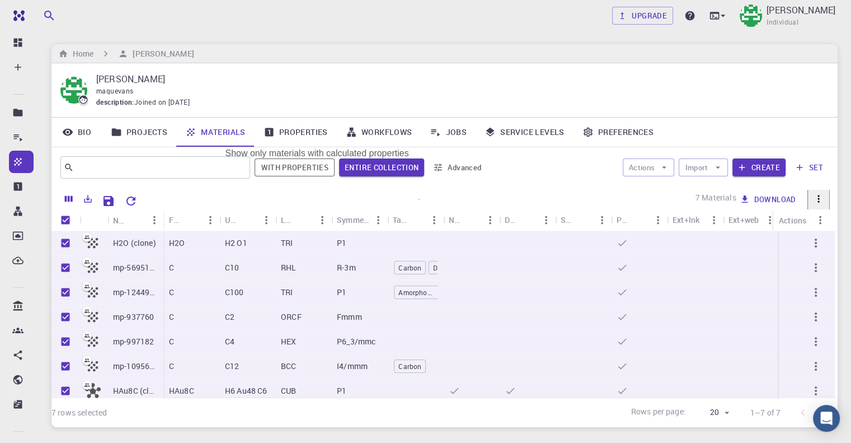
click at [299, 169] on button "With properties" at bounding box center [295, 167] width 80 height 18
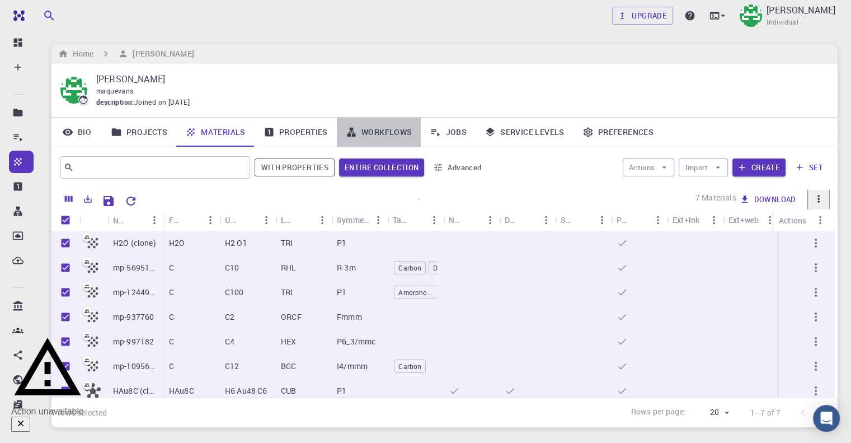
click at [374, 134] on link "Workflows" at bounding box center [379, 131] width 84 height 29
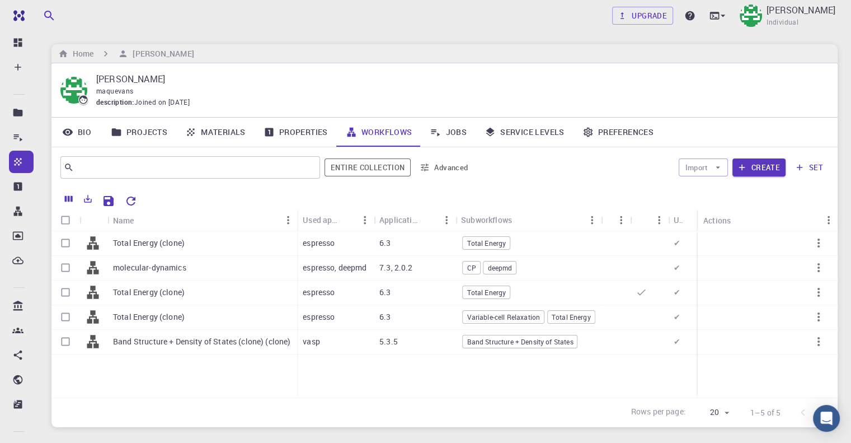
click at [461, 133] on link "Jobs" at bounding box center [448, 131] width 55 height 29
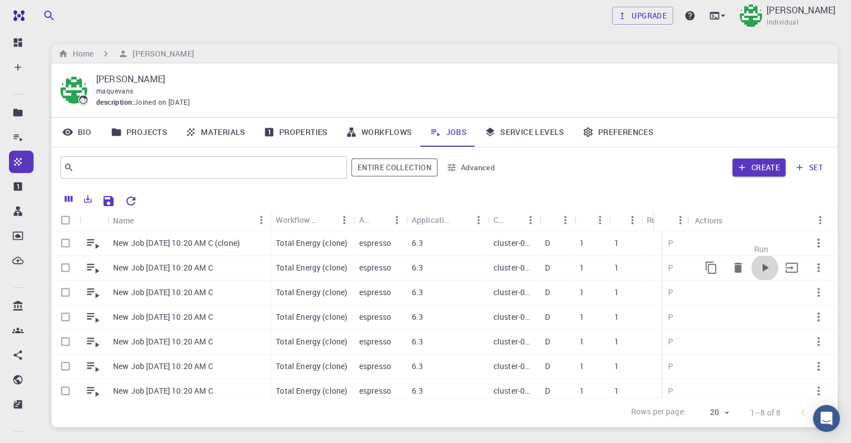
click at [758, 268] on icon "Run" at bounding box center [764, 267] width 13 height 13
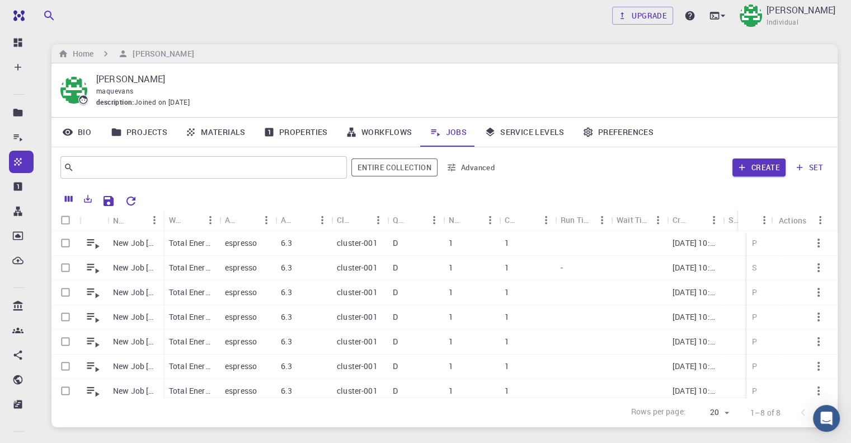
click at [244, 133] on link "Materials" at bounding box center [215, 131] width 78 height 29
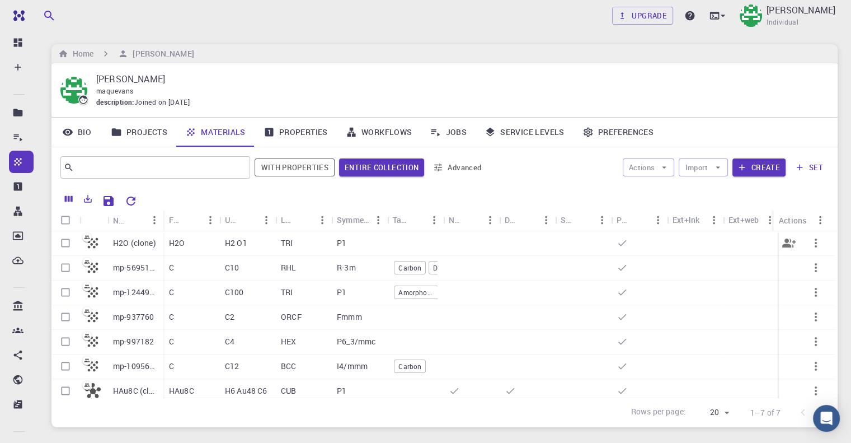
click at [62, 241] on input "Select row" at bounding box center [65, 242] width 21 height 21
checkbox input "true"
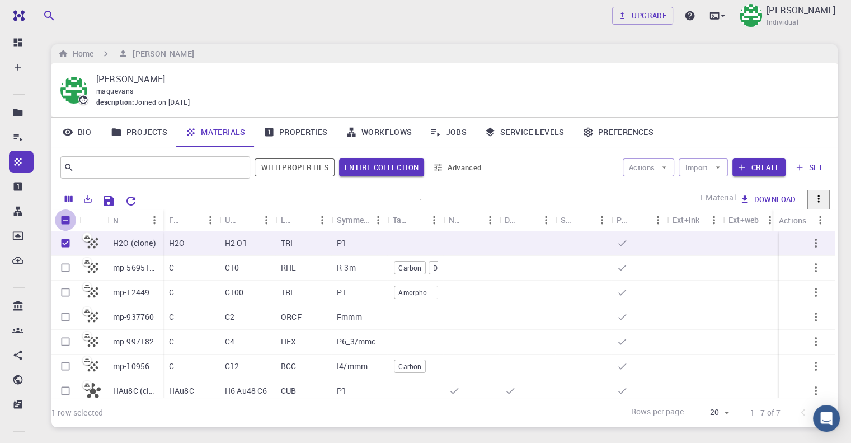
click at [65, 219] on input "Unselect all rows" at bounding box center [65, 219] width 21 height 21
checkbox input "false"
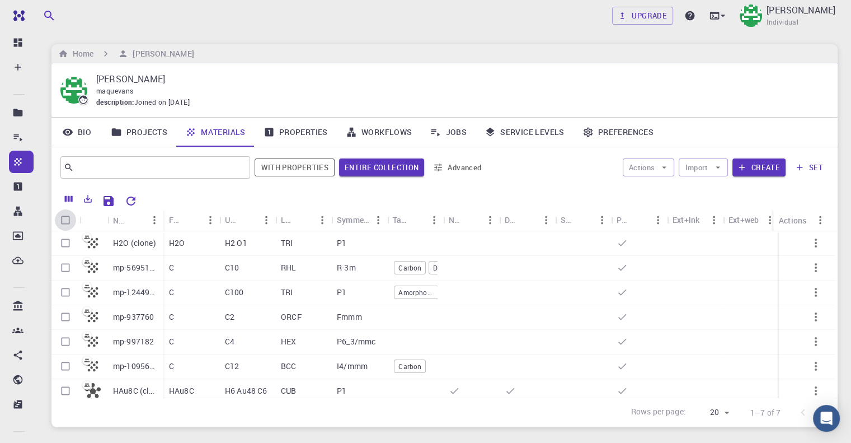
click at [65, 219] on input "Select all rows" at bounding box center [65, 219] width 21 height 21
checkbox input "true"
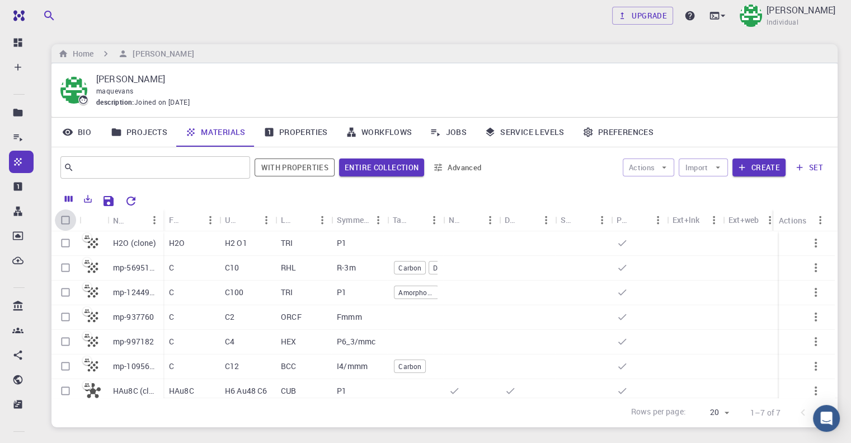
checkbox input "true"
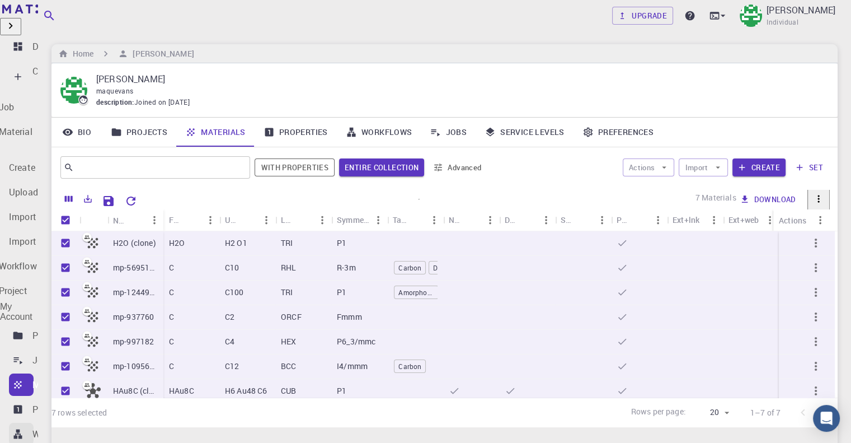
click at [64, 427] on p "Workflows" at bounding box center [53, 433] width 43 height 13
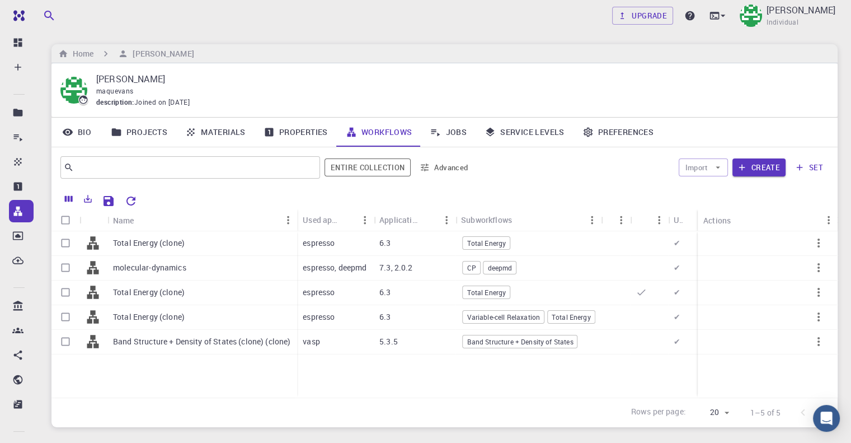
drag, startPoint x: 130, startPoint y: 133, endPoint x: 138, endPoint y: 131, distance: 7.4
click at [131, 133] on link "Projects" at bounding box center [139, 131] width 74 height 29
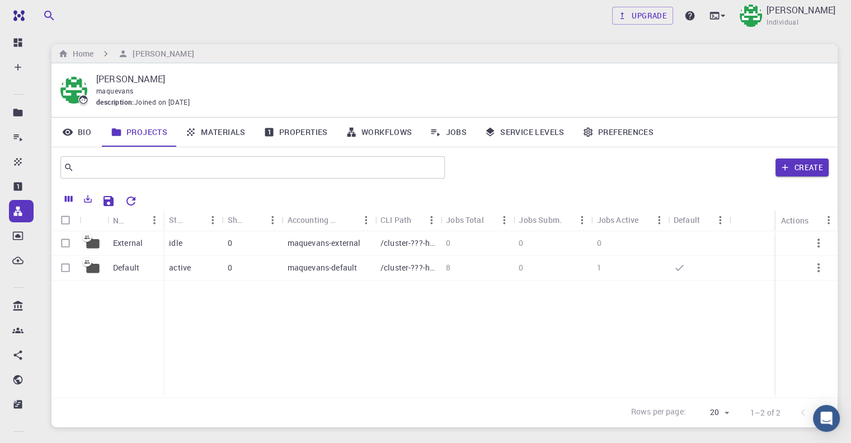
click at [292, 140] on link "Properties" at bounding box center [296, 131] width 82 height 29
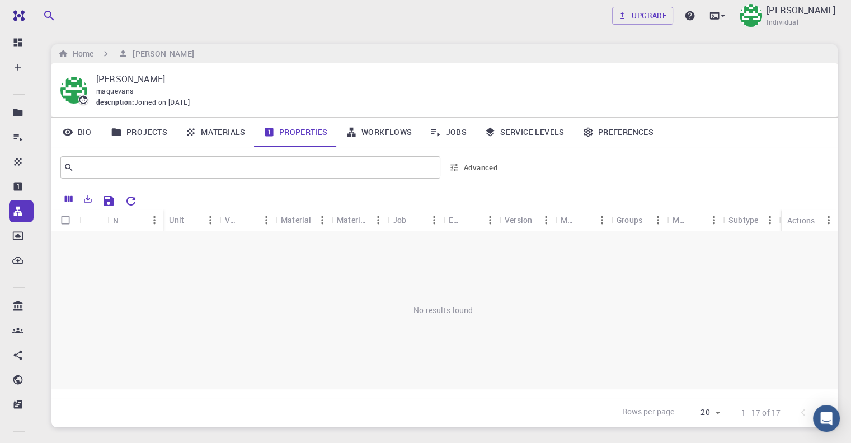
click at [461, 131] on link "Jobs" at bounding box center [448, 131] width 55 height 29
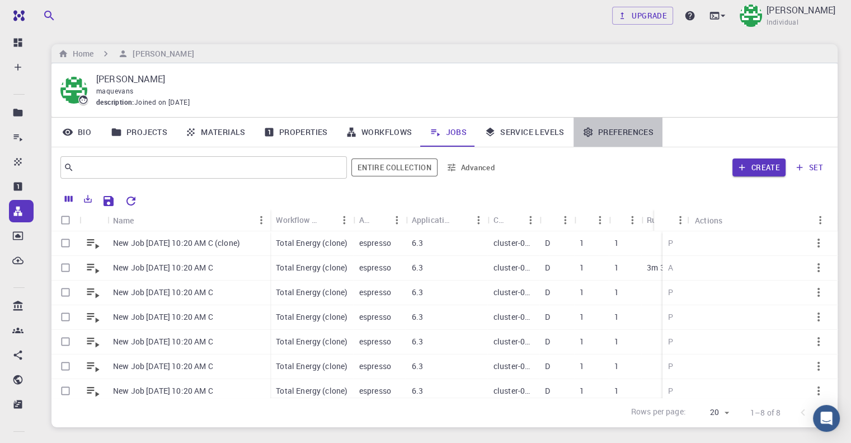
click at [633, 132] on link "Preferences" at bounding box center [617, 131] width 89 height 29
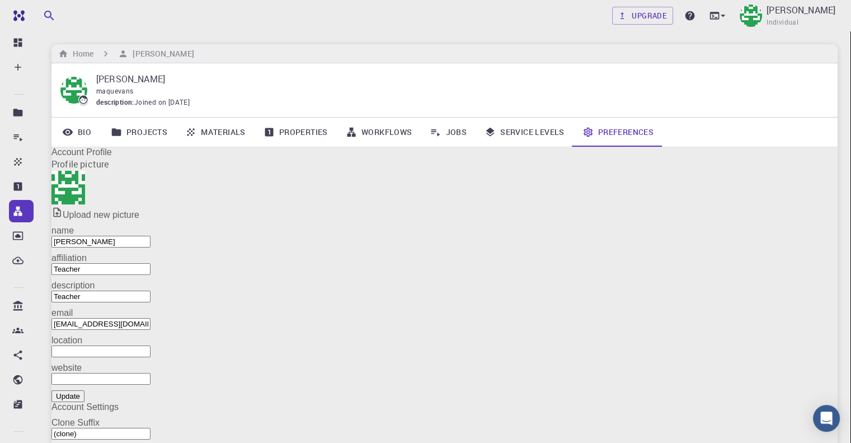
click at [444, 210] on div "Profile picture Upload new picture name Mary Quenie Velasco name affiliation Te…" at bounding box center [444, 279] width 786 height 244
click at [538, 134] on link "Service Levels" at bounding box center [525, 131] width 98 height 29
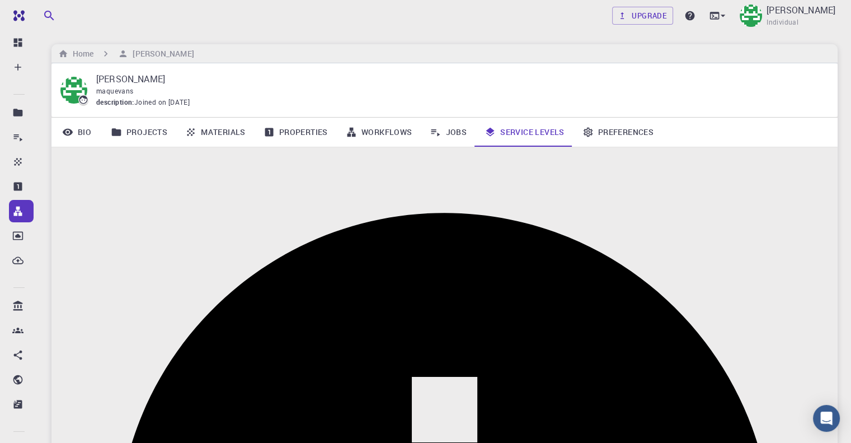
click at [448, 131] on link "Jobs" at bounding box center [448, 131] width 55 height 29
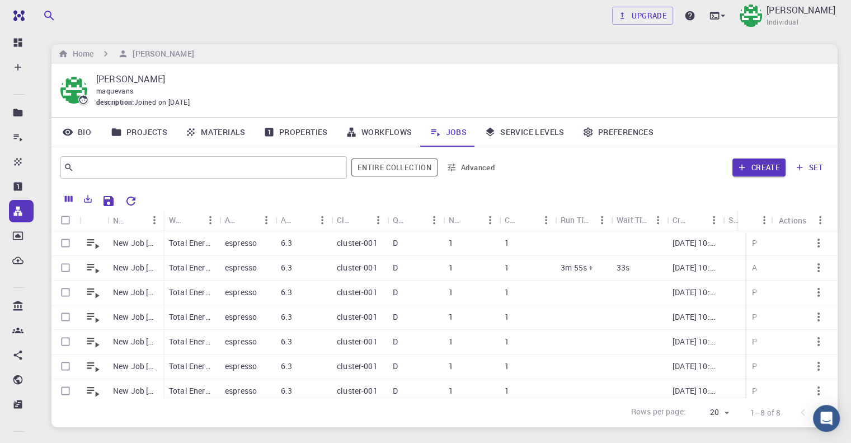
click at [77, 132] on link "Bio" at bounding box center [76, 131] width 50 height 29
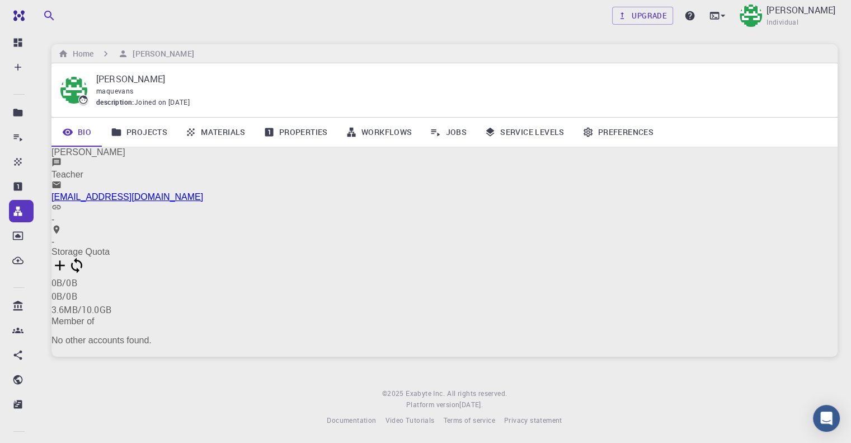
click at [145, 131] on link "Projects" at bounding box center [139, 131] width 74 height 29
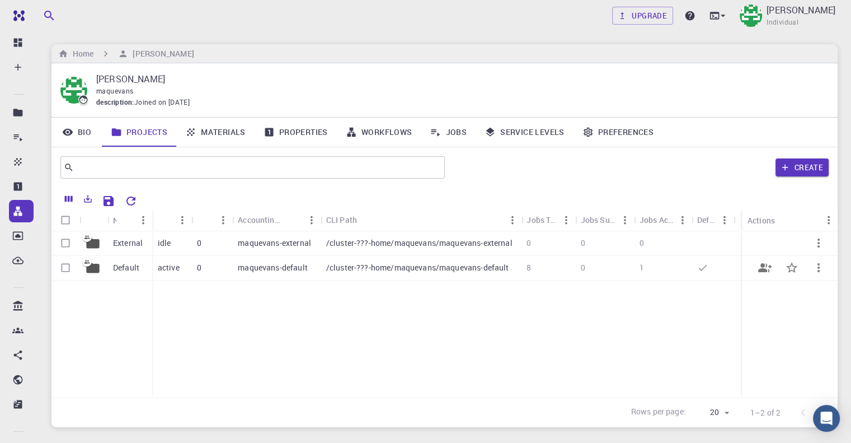
click at [644, 269] on span "1" at bounding box center [641, 267] width 4 height 11
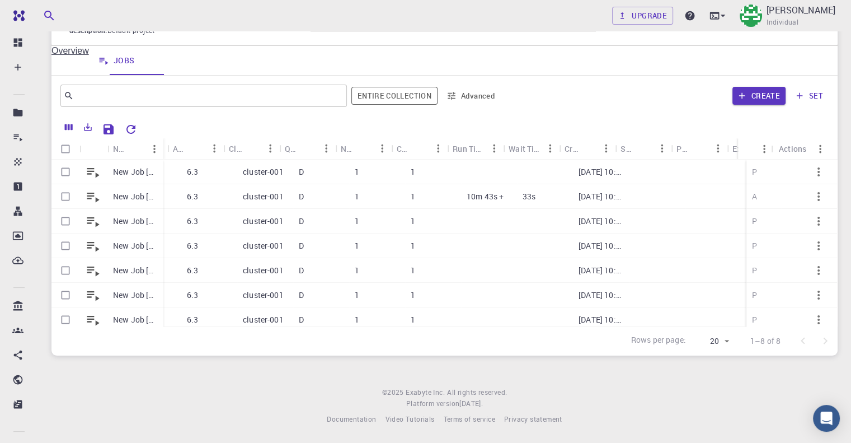
scroll to position [0, 124]
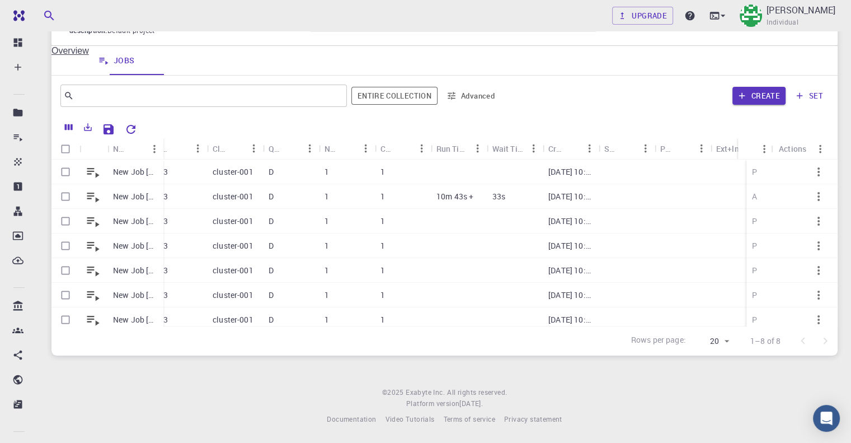
click at [65, 149] on input "Select all rows" at bounding box center [65, 148] width 21 height 21
checkbox input "true"
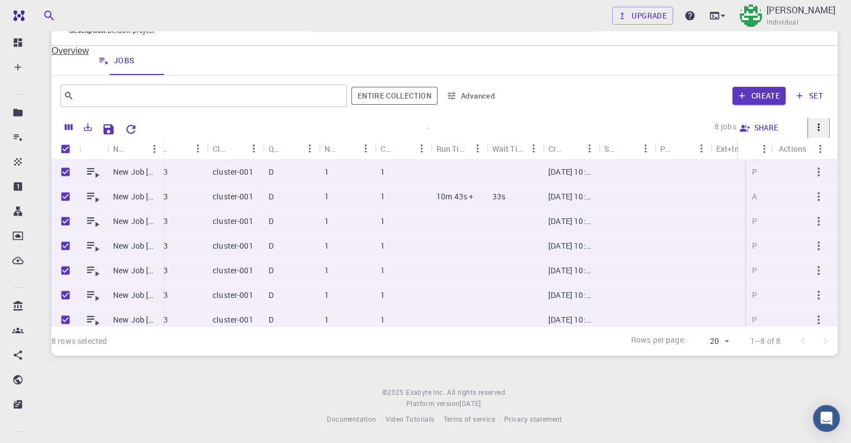
checkbox input "true"
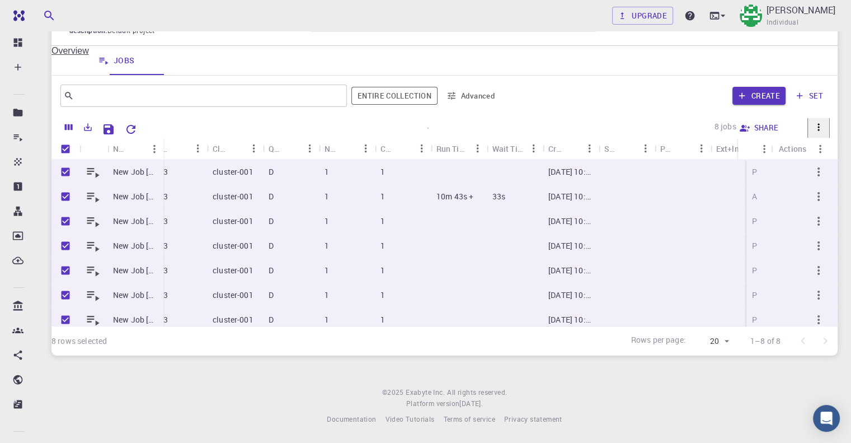
checkbox input "true"
click at [804, 99] on icon "button" at bounding box center [799, 96] width 10 height 10
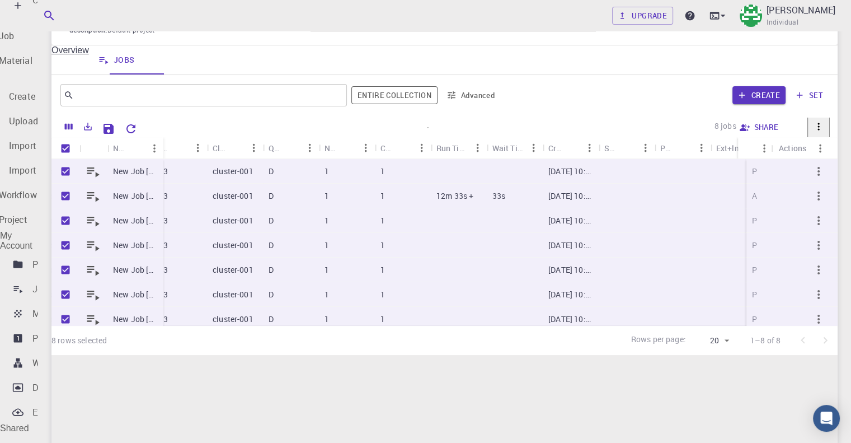
drag, startPoint x: 65, startPoint y: 45, endPoint x: 432, endPoint y: 151, distance: 381.9
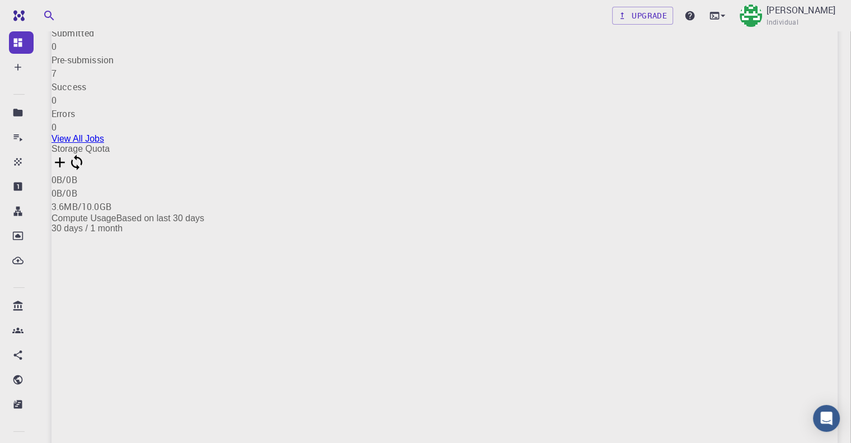
scroll to position [56, 0]
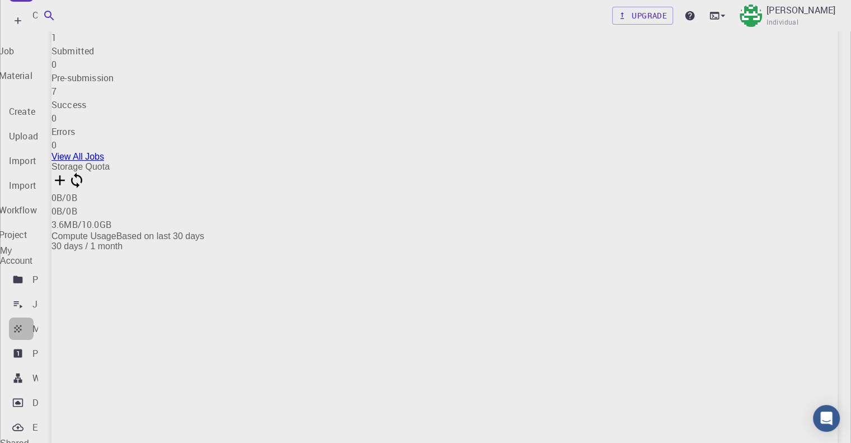
click at [15, 324] on icon at bounding box center [17, 327] width 7 height 7
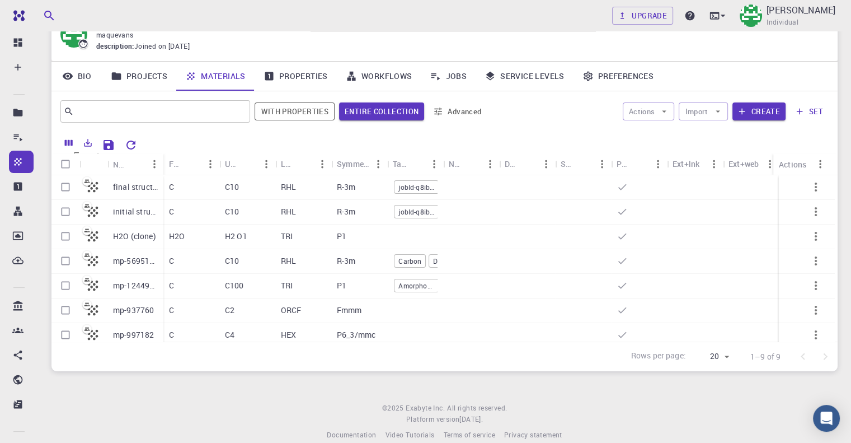
click at [91, 147] on icon "Export" at bounding box center [88, 143] width 10 height 10
click at [101, 183] on li "Download as Excel" at bounding box center [148, 190] width 95 height 20
click at [186, 229] on div "H2O" at bounding box center [191, 236] width 56 height 25
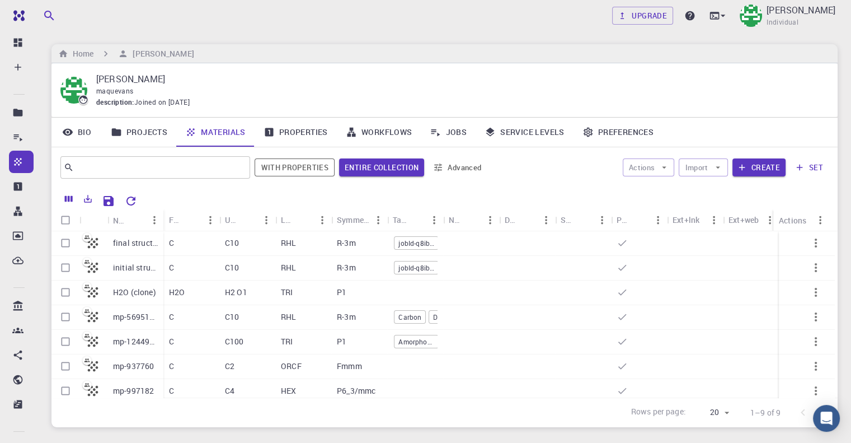
click at [291, 131] on link "Properties" at bounding box center [296, 131] width 82 height 29
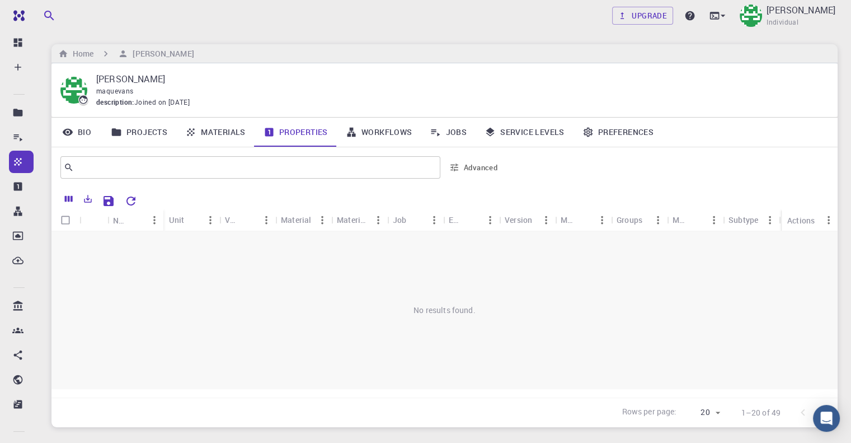
click at [383, 131] on link "Workflows" at bounding box center [379, 131] width 84 height 29
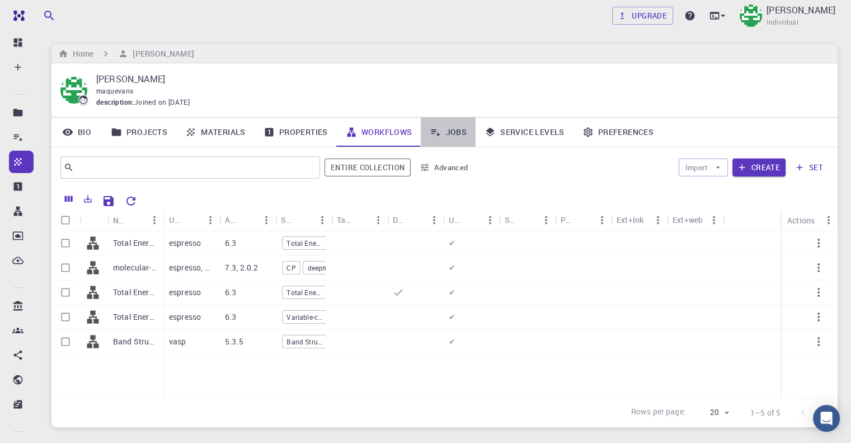
click at [462, 134] on link "Jobs" at bounding box center [448, 131] width 55 height 29
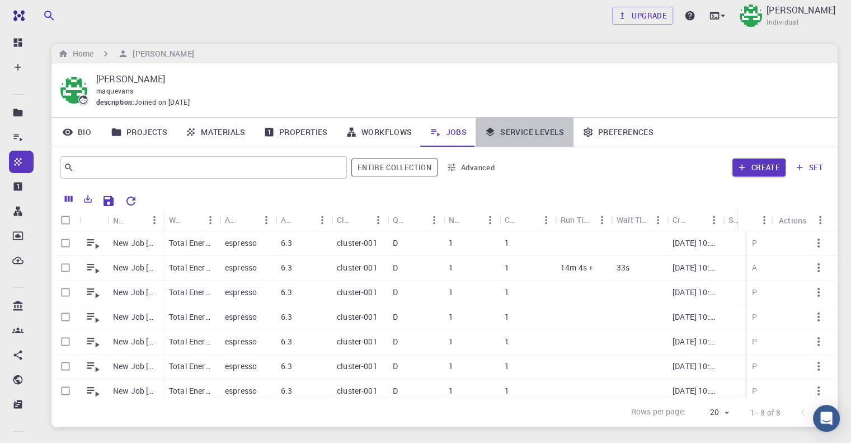
click at [509, 134] on link "Service Levels" at bounding box center [525, 131] width 98 height 29
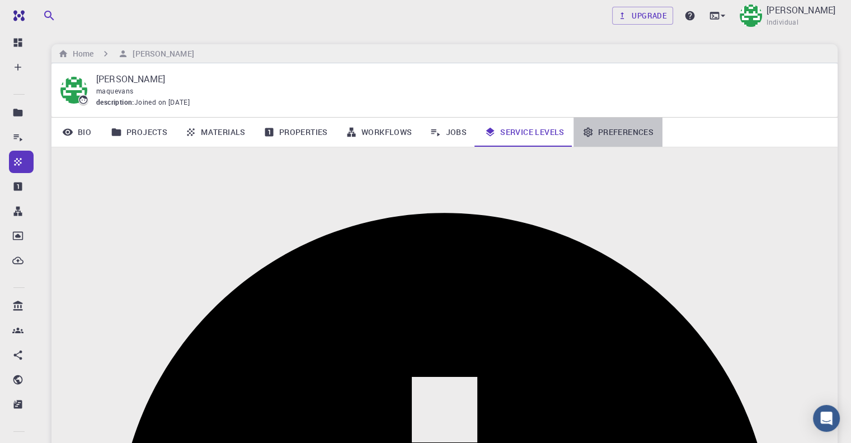
click at [590, 136] on icon at bounding box center [587, 131] width 11 height 11
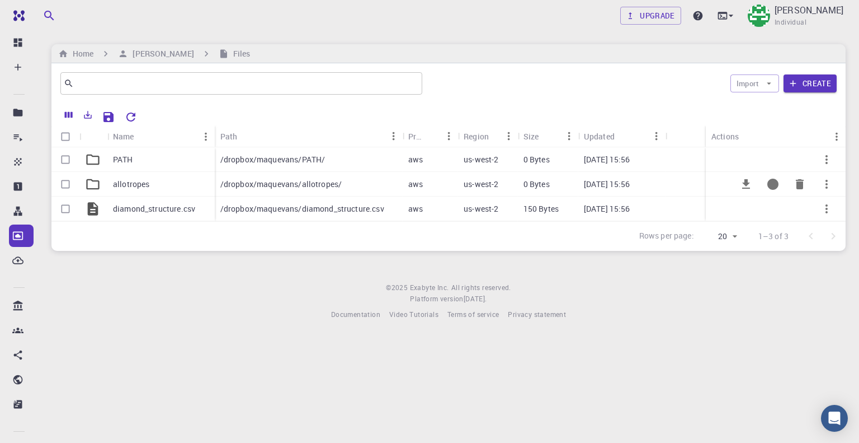
click at [125, 187] on p "allotropes" at bounding box center [131, 183] width 37 height 11
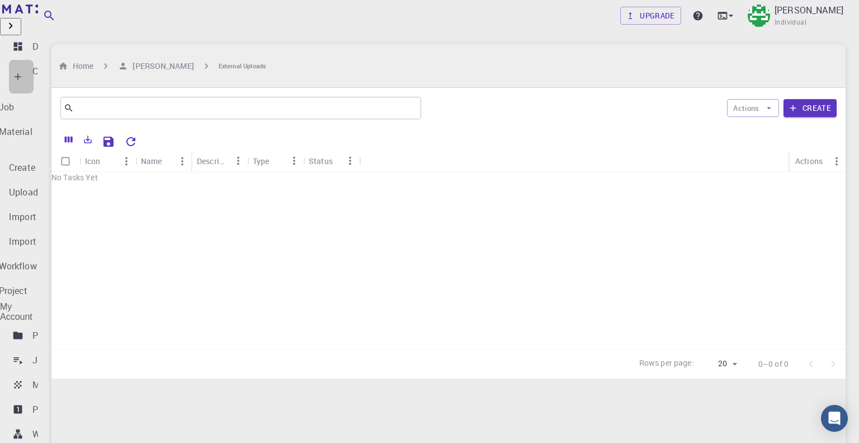
click at [51, 70] on p "Create" at bounding box center [45, 70] width 26 height 13
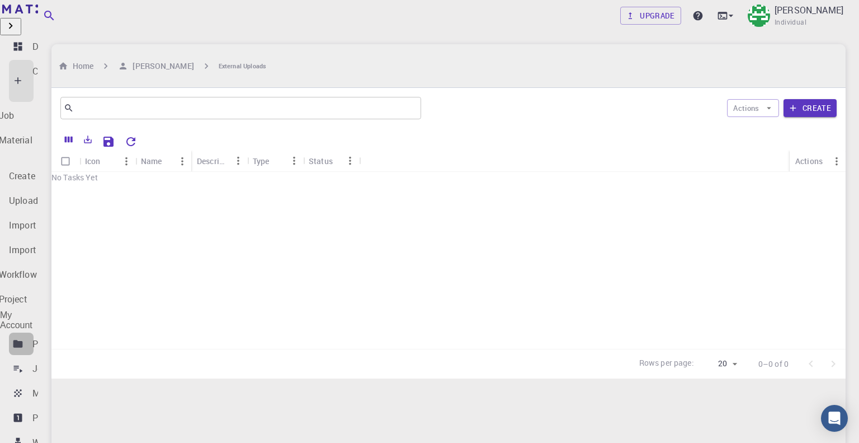
click at [46, 337] on p "Projects" at bounding box center [49, 343] width 34 height 13
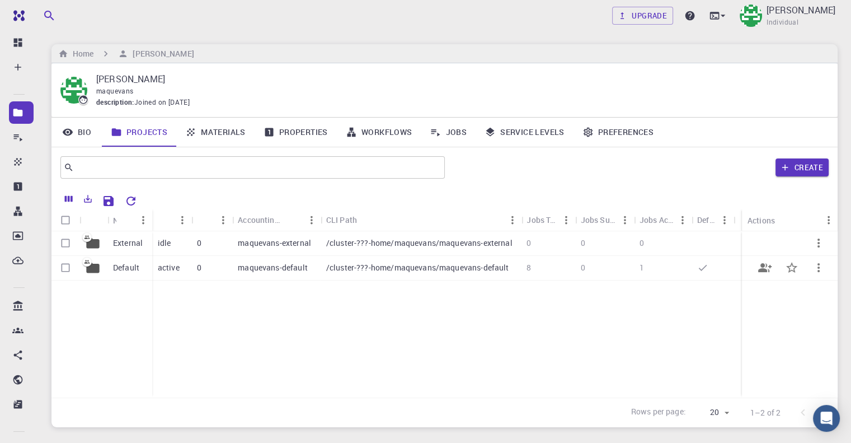
click at [117, 263] on p "Default" at bounding box center [126, 267] width 26 height 11
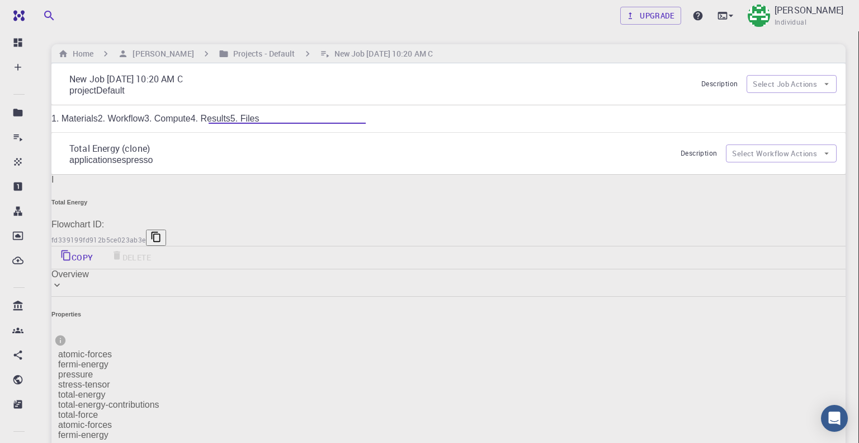
type input "/export/share/pseudo/c/gga/pbe/gbrv/1.2/us/c_pbe_gbrv_1.2.upf"
